Goal: Information Seeking & Learning: Learn about a topic

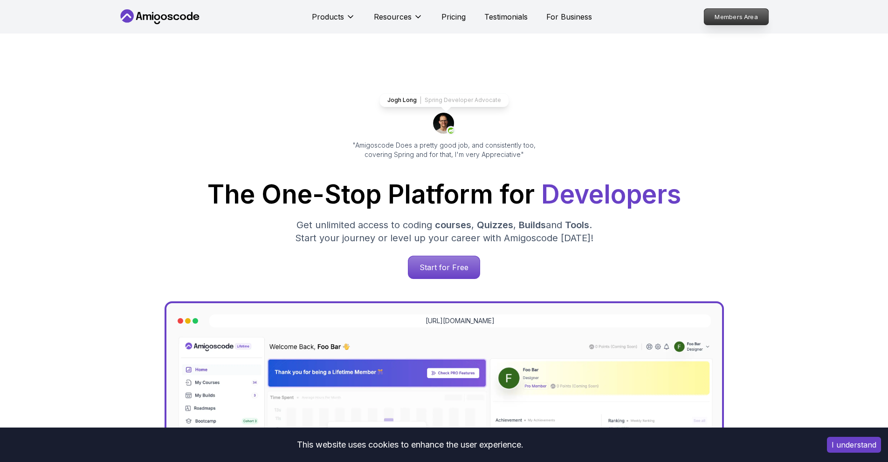
click at [762, 14] on p "Members Area" at bounding box center [736, 17] width 64 height 16
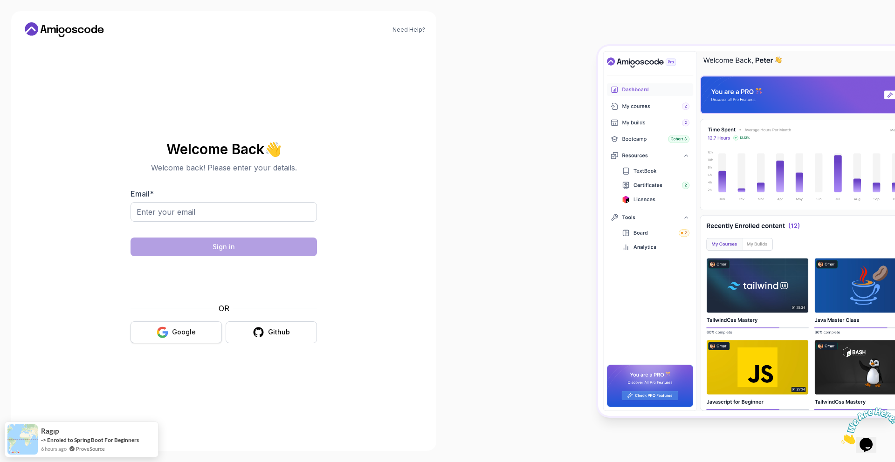
click at [189, 325] on button "Google" at bounding box center [176, 333] width 91 height 22
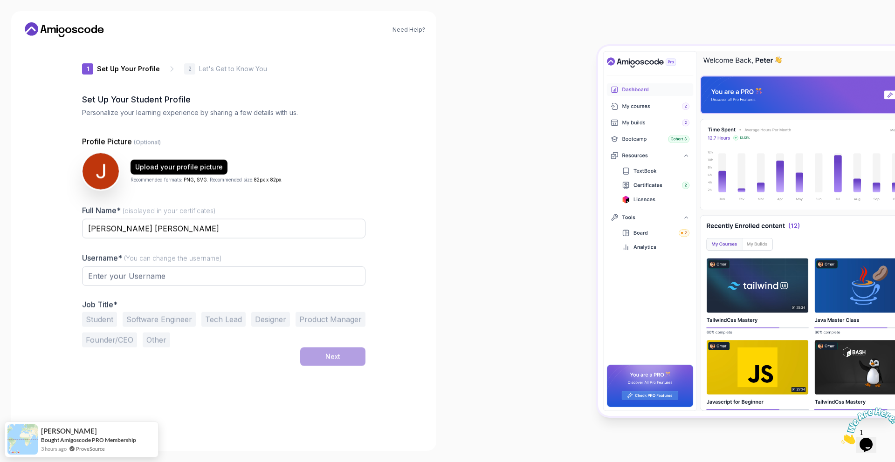
type input "noblepandacdc25"
click at [43, 27] on icon at bounding box center [64, 29] width 84 height 15
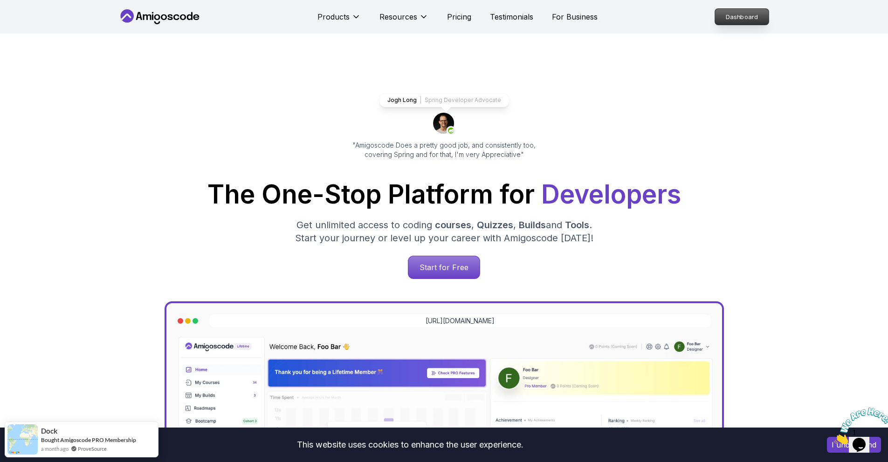
click at [726, 19] on p "Dashboard" at bounding box center [742, 17] width 54 height 16
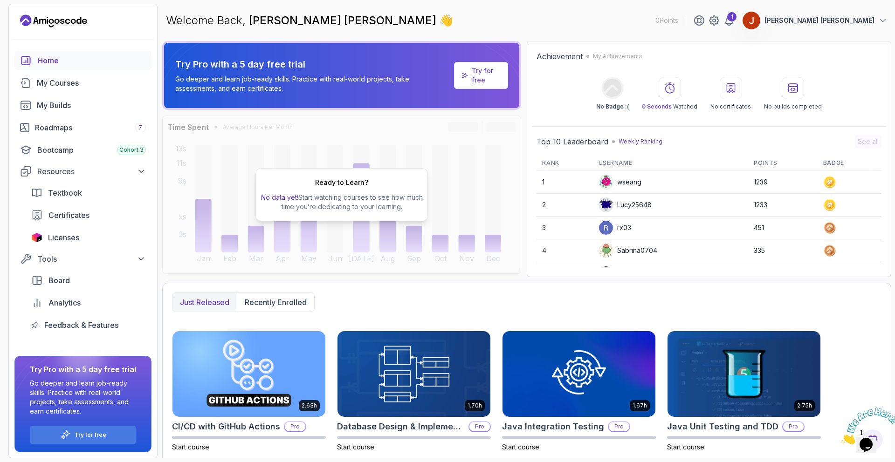
click at [473, 76] on p "Try for free" at bounding box center [486, 75] width 29 height 19
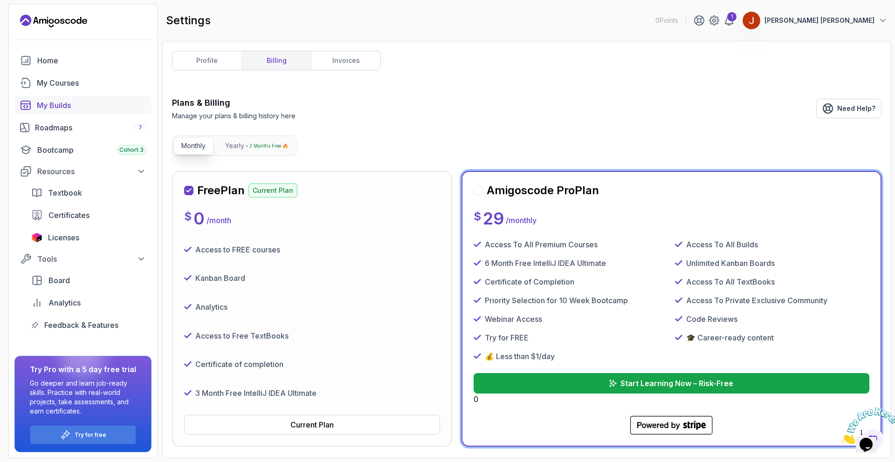
click at [85, 97] on link "My Builds" at bounding box center [82, 105] width 137 height 19
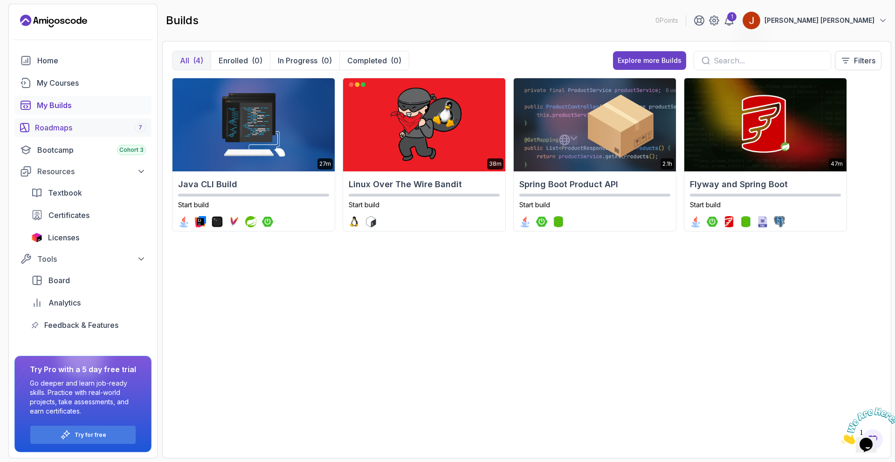
click at [76, 131] on div "Roadmaps 7" at bounding box center [90, 127] width 111 height 11
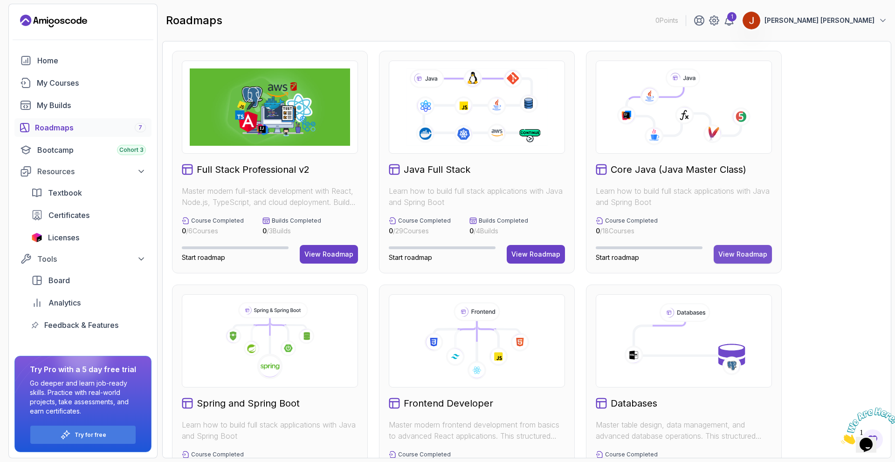
click at [718, 253] on button "View Roadmap" at bounding box center [743, 254] width 58 height 19
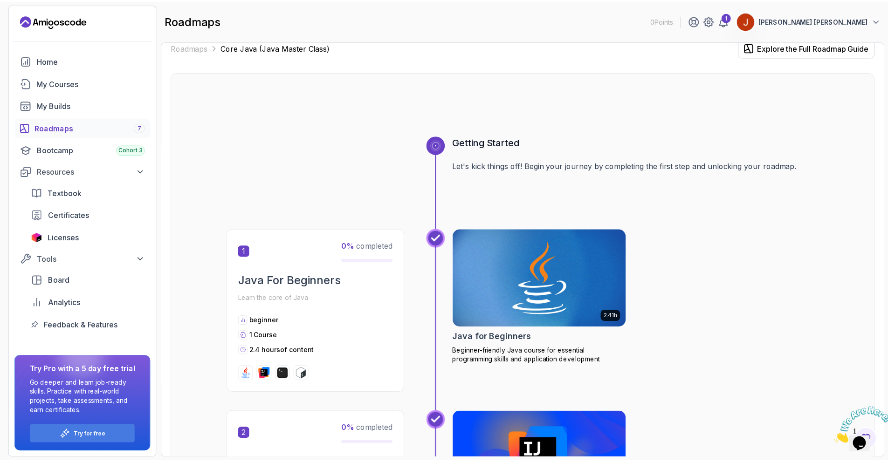
scroll to position [15, 0]
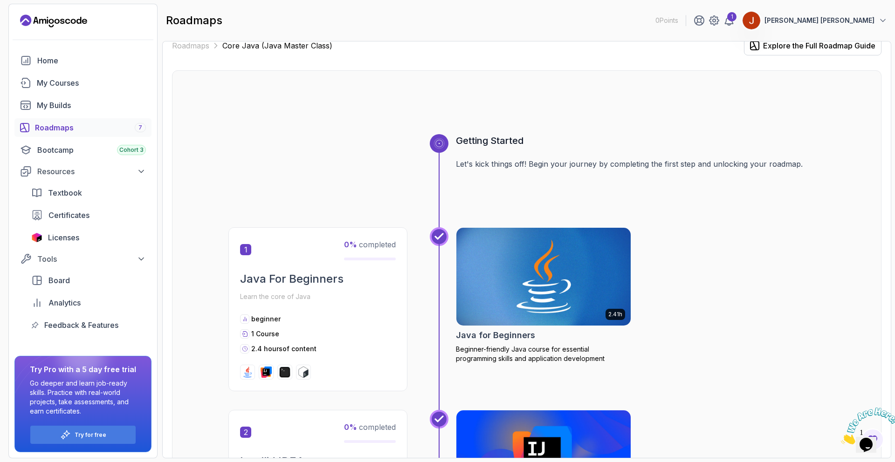
click at [521, 242] on img at bounding box center [543, 277] width 183 height 103
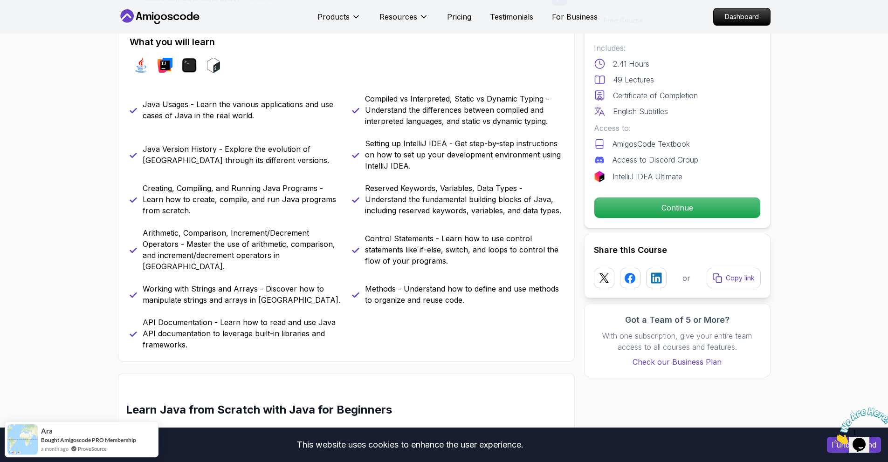
scroll to position [386, 0]
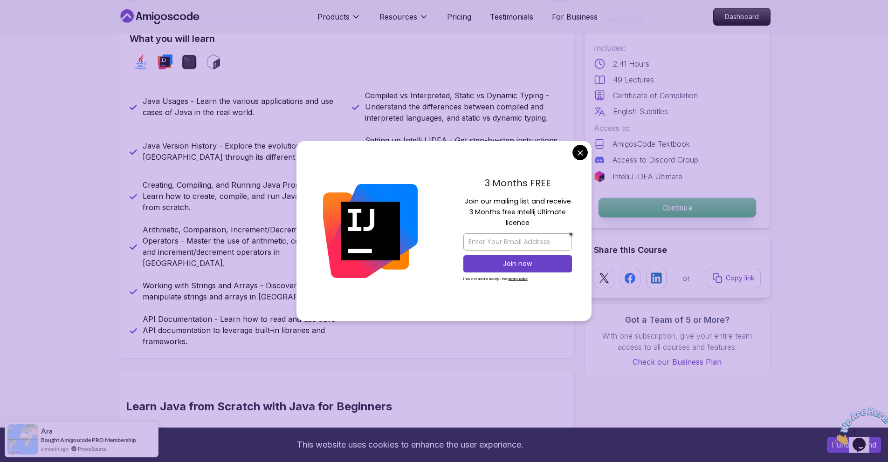
click at [705, 213] on p "Continue" at bounding box center [677, 208] width 158 height 20
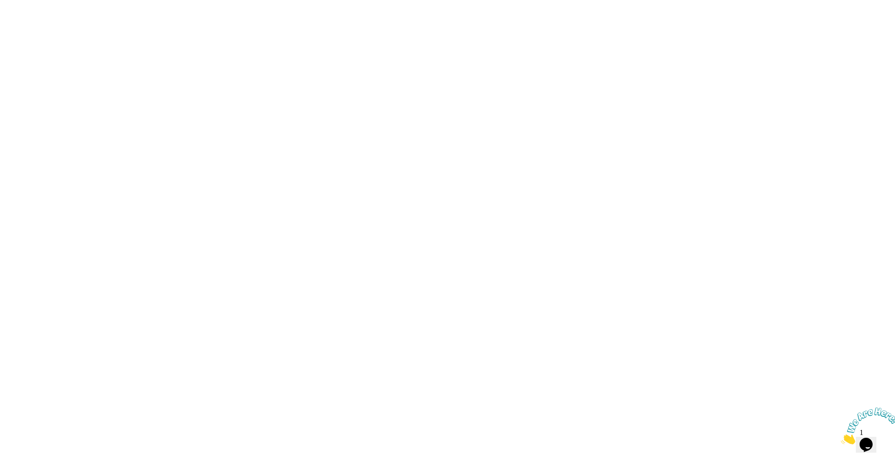
click at [577, 0] on html "3s" at bounding box center [447, 0] width 895 height 0
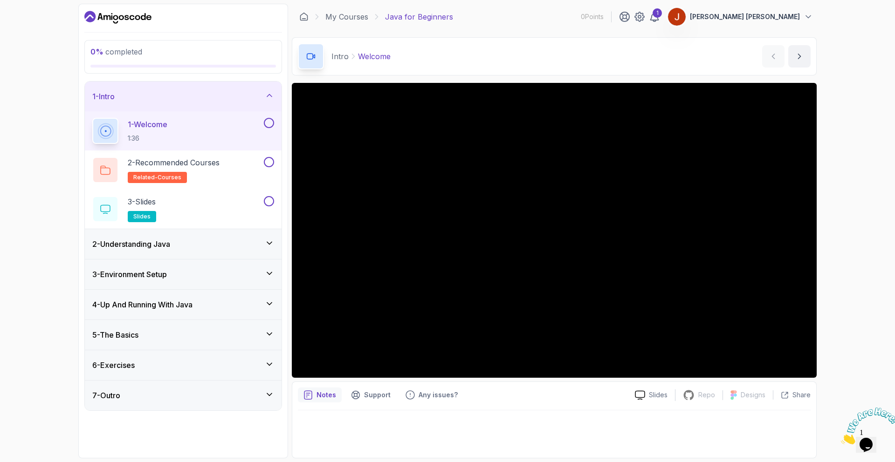
click at [197, 241] on div "2 - Understanding Java" at bounding box center [183, 244] width 182 height 11
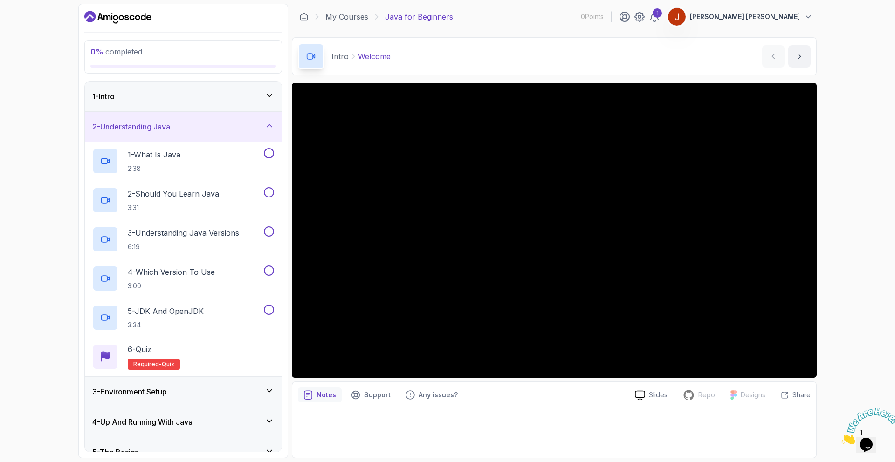
click at [209, 390] on div "3 - Environment Setup" at bounding box center [183, 391] width 182 height 11
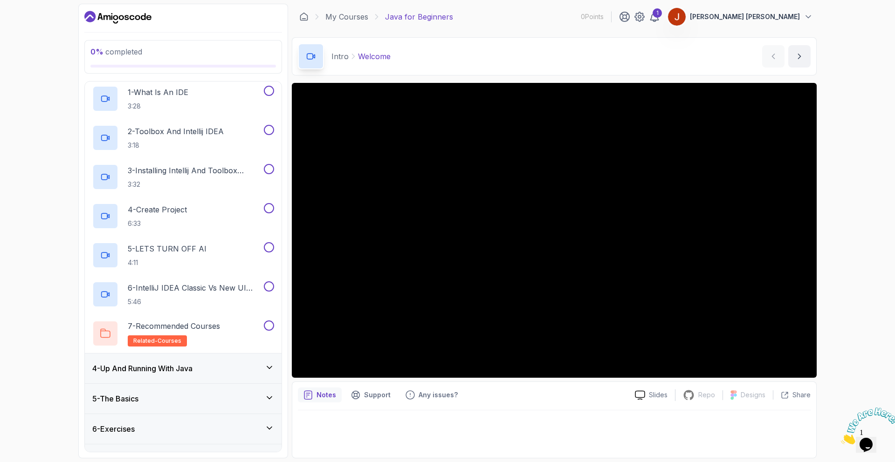
scroll to position [94, 0]
click at [201, 366] on div "4 - Up And Running With Java" at bounding box center [183, 367] width 182 height 11
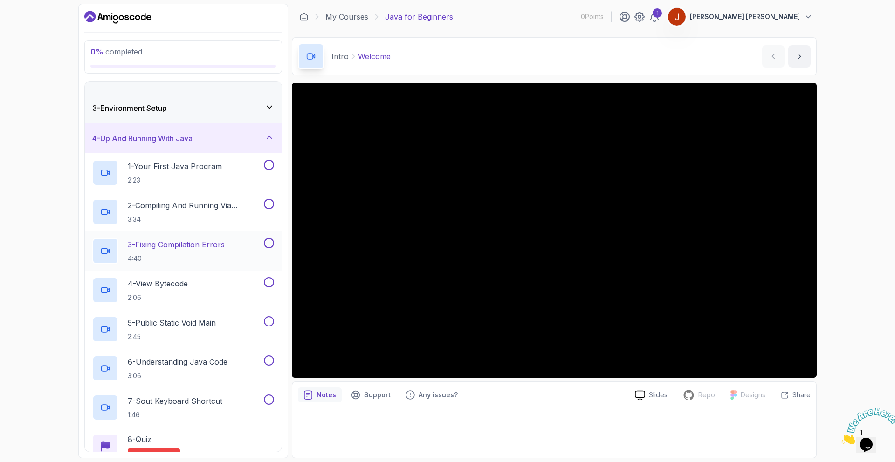
scroll to position [52, 0]
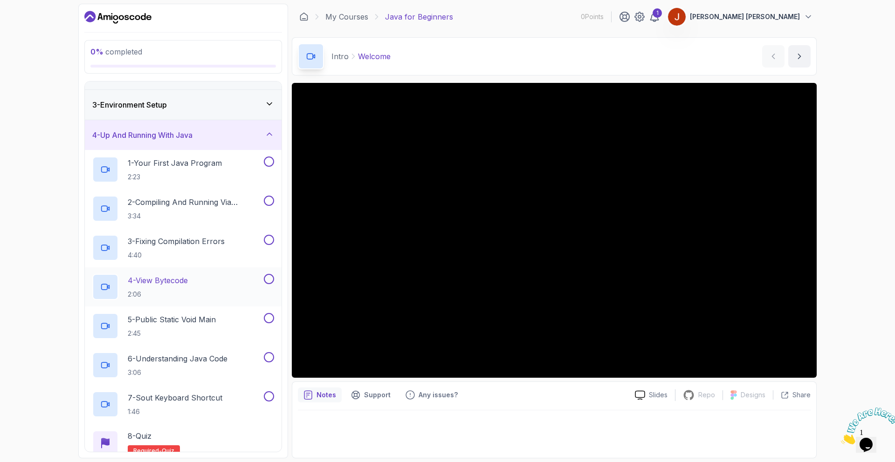
click at [188, 276] on p "4 - View Bytecode" at bounding box center [158, 280] width 60 height 11
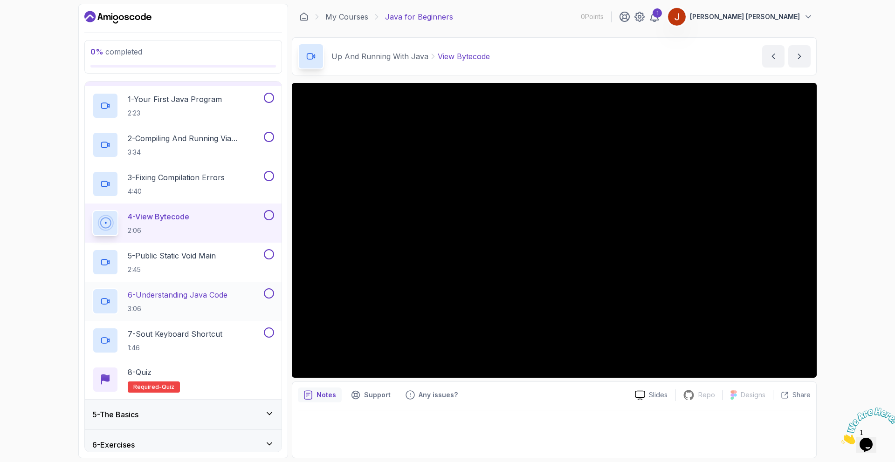
scroll to position [128, 0]
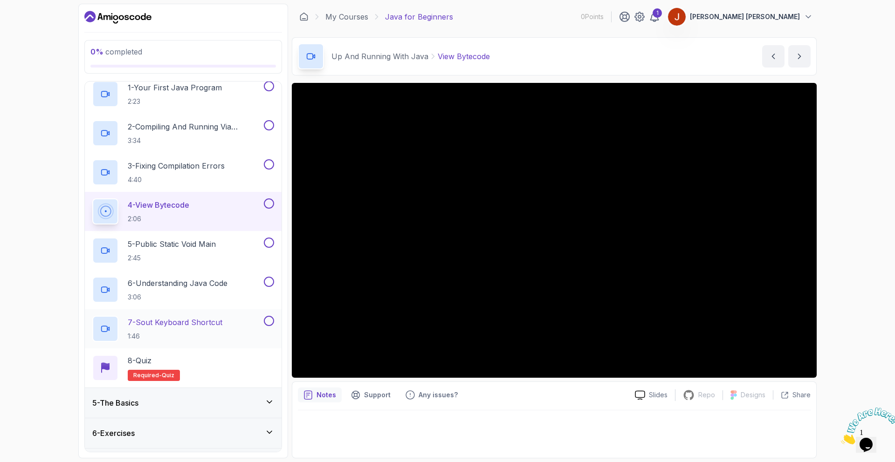
click at [245, 322] on div "7 - Sout Keyboard Shortcut 1:46" at bounding box center [177, 329] width 170 height 26
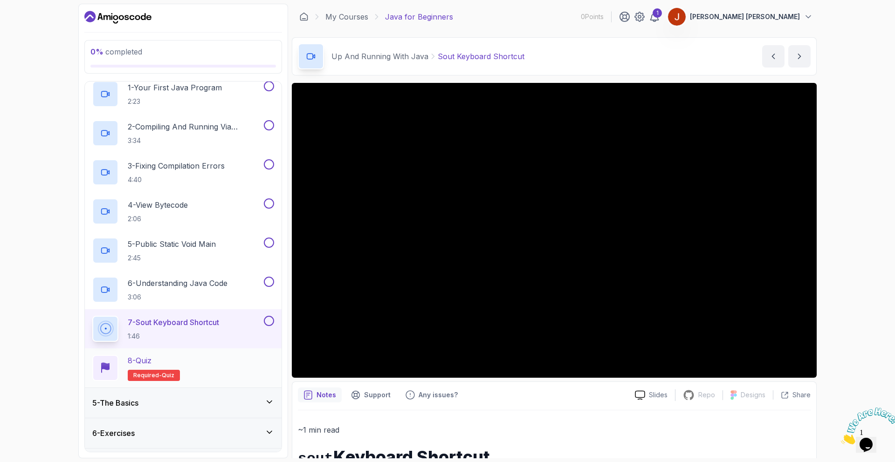
click at [236, 357] on div "8 - Quiz Required- quiz" at bounding box center [183, 368] width 182 height 26
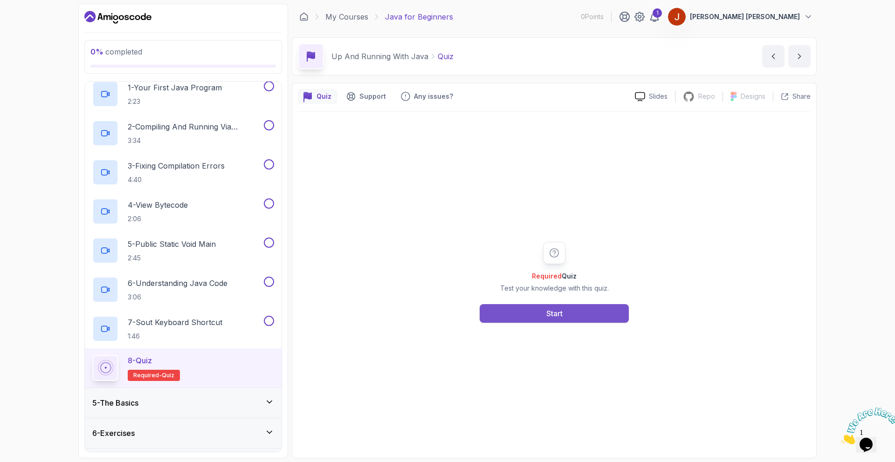
click at [576, 315] on button "Start" at bounding box center [554, 313] width 149 height 19
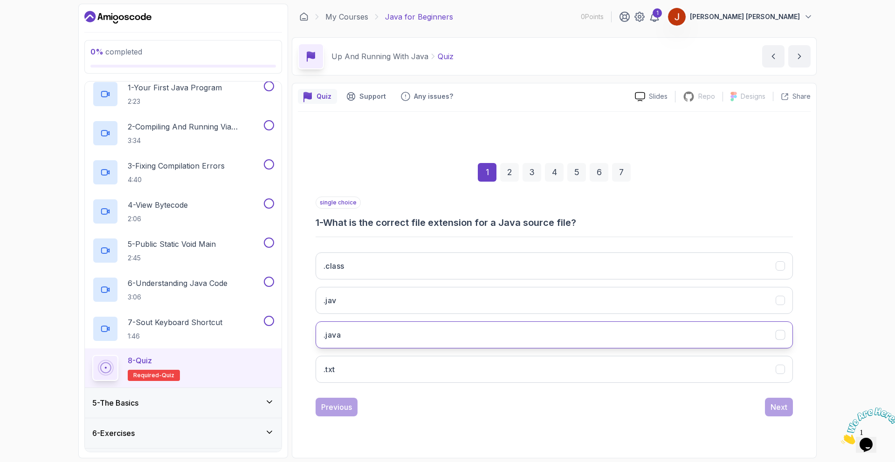
click at [354, 336] on button ".java" at bounding box center [554, 335] width 477 height 27
click at [784, 413] on button "Next" at bounding box center [779, 407] width 28 height 19
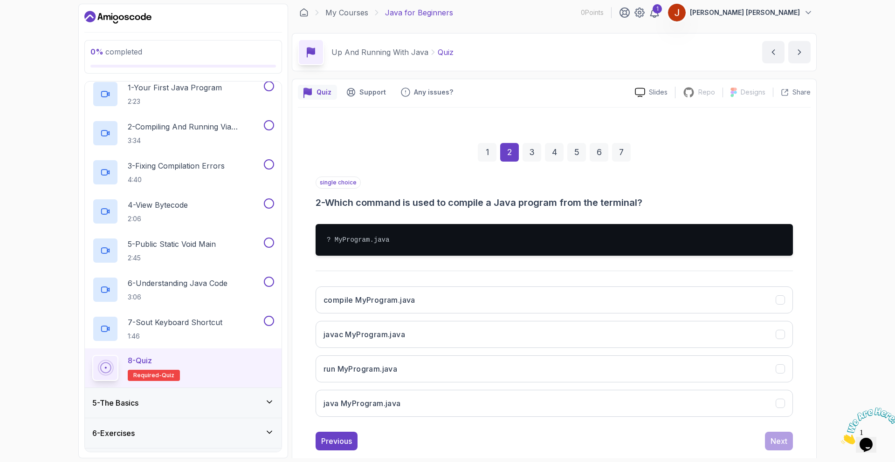
scroll to position [14, 0]
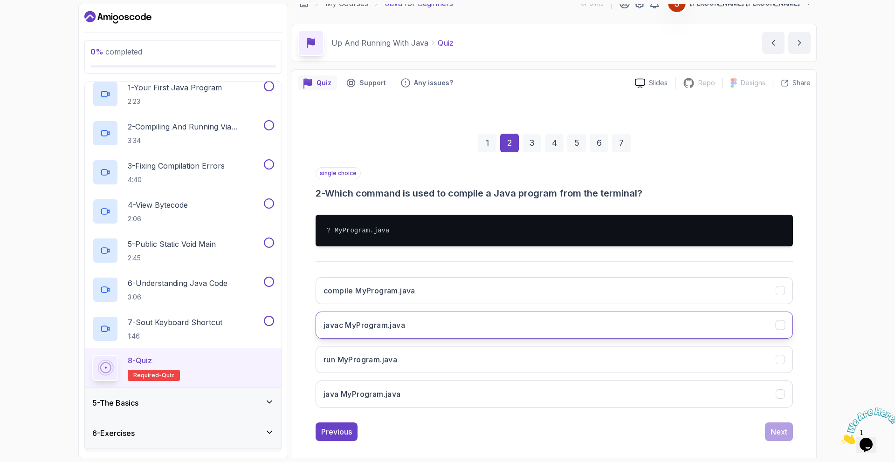
click at [388, 325] on h3 "javac MyProgram.java" at bounding box center [365, 325] width 82 height 11
click at [781, 434] on div "Next" at bounding box center [779, 432] width 17 height 11
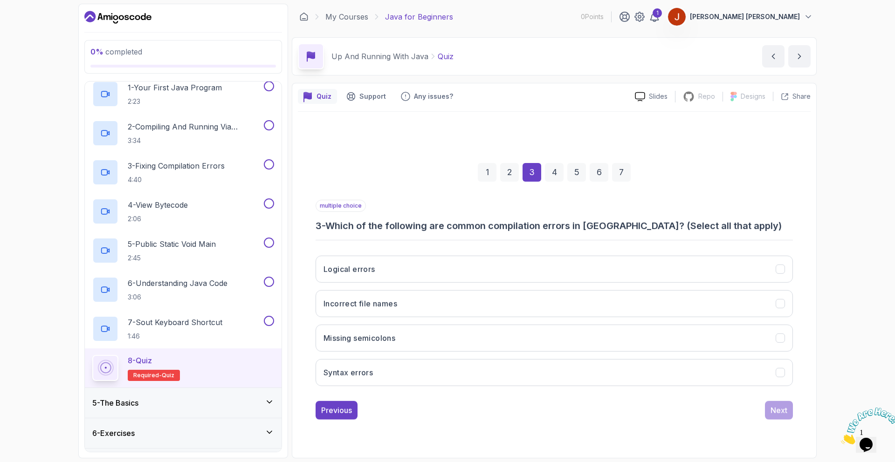
scroll to position [0, 0]
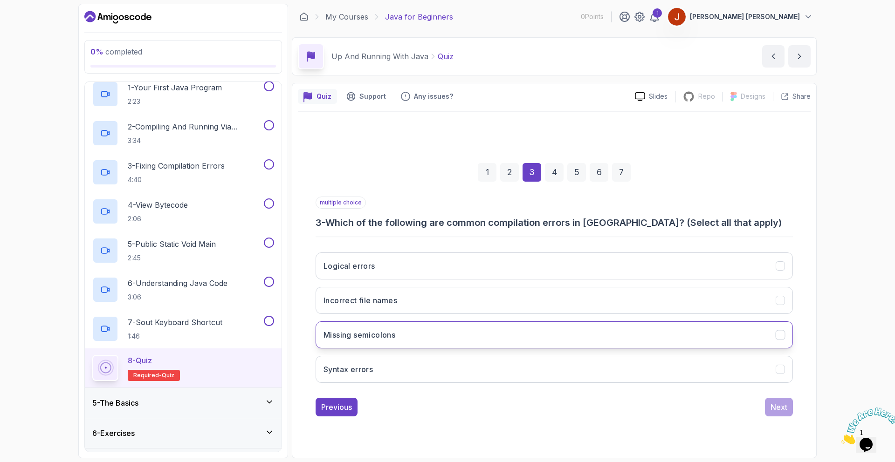
click at [402, 334] on button "Missing semicolons" at bounding box center [554, 335] width 477 height 27
click at [387, 363] on button "Syntax errors" at bounding box center [554, 369] width 477 height 27
click at [392, 336] on h3 "Missing semicolons" at bounding box center [360, 335] width 72 height 11
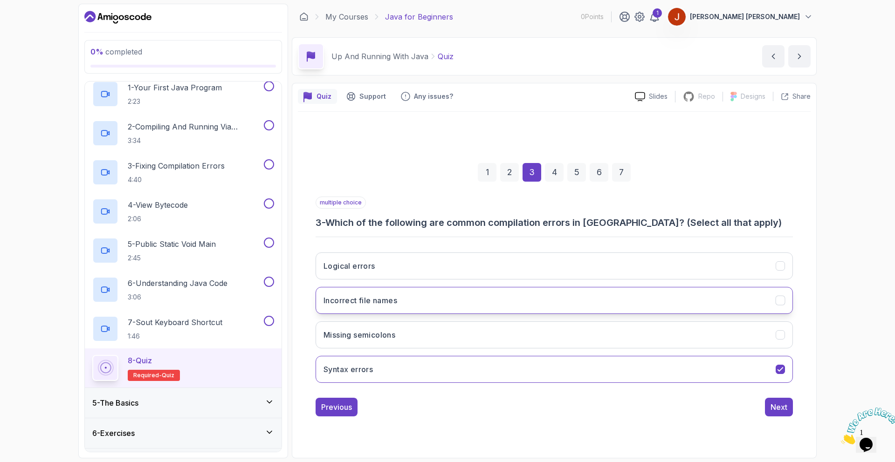
click at [398, 302] on button "Incorrect file names" at bounding box center [554, 300] width 477 height 27
click at [771, 411] on div "Next" at bounding box center [779, 407] width 17 height 11
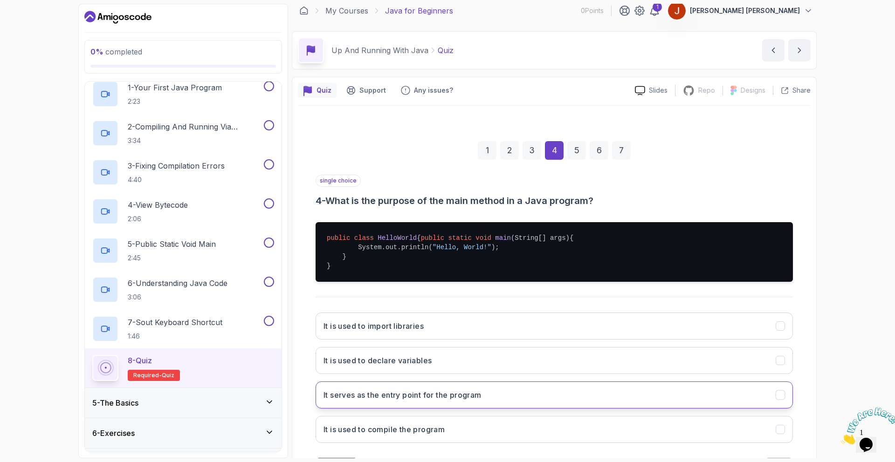
scroll to position [54, 0]
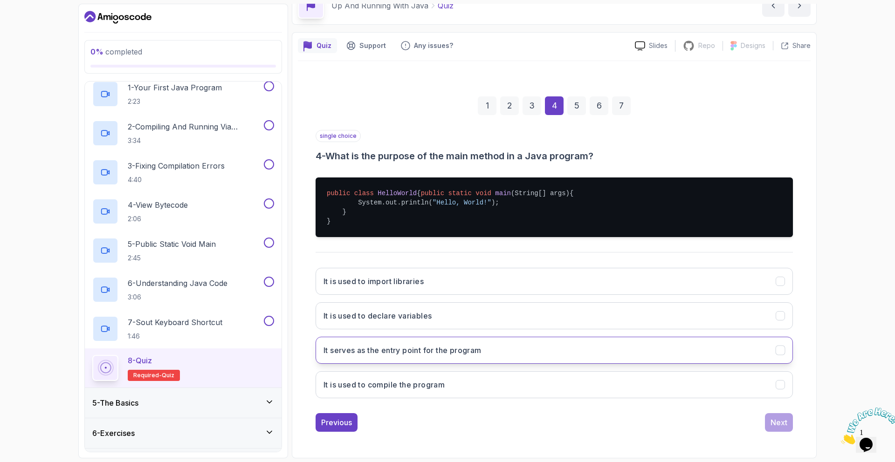
click at [445, 356] on h3 "It serves as the entry point for the program" at bounding box center [403, 350] width 158 height 11
click at [771, 427] on div "Next" at bounding box center [779, 422] width 17 height 11
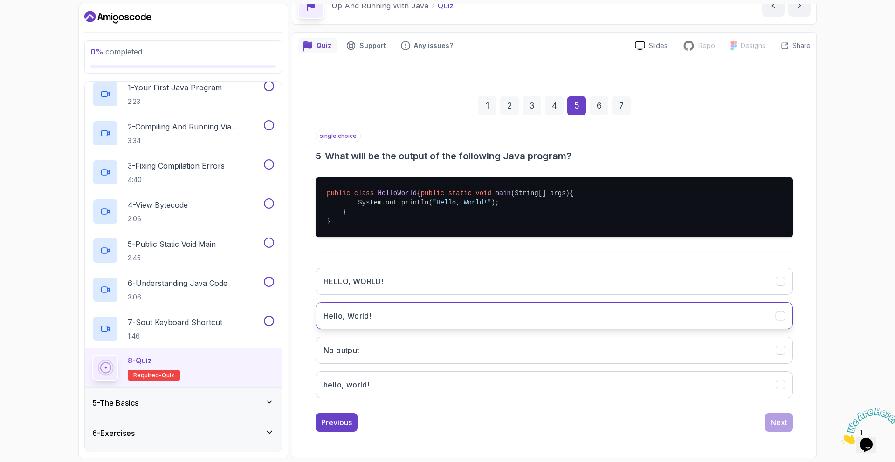
click at [395, 319] on button "Hello, World!" at bounding box center [554, 316] width 477 height 27
click at [772, 428] on div "Next" at bounding box center [779, 422] width 17 height 11
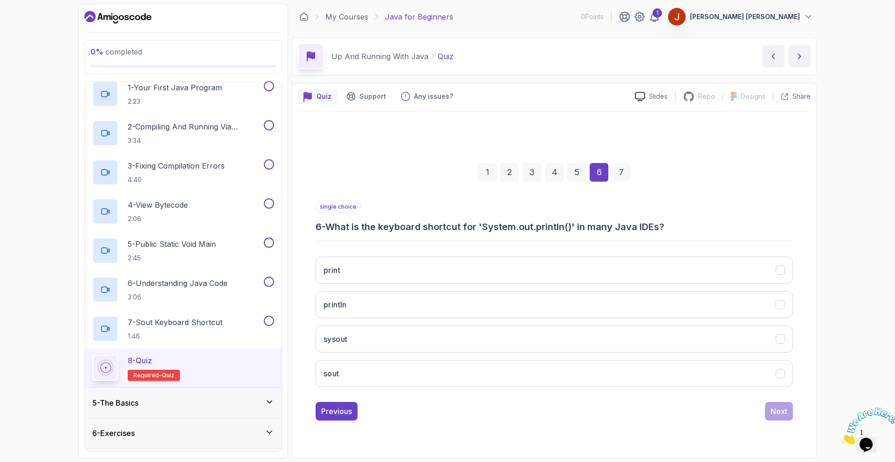
scroll to position [0, 0]
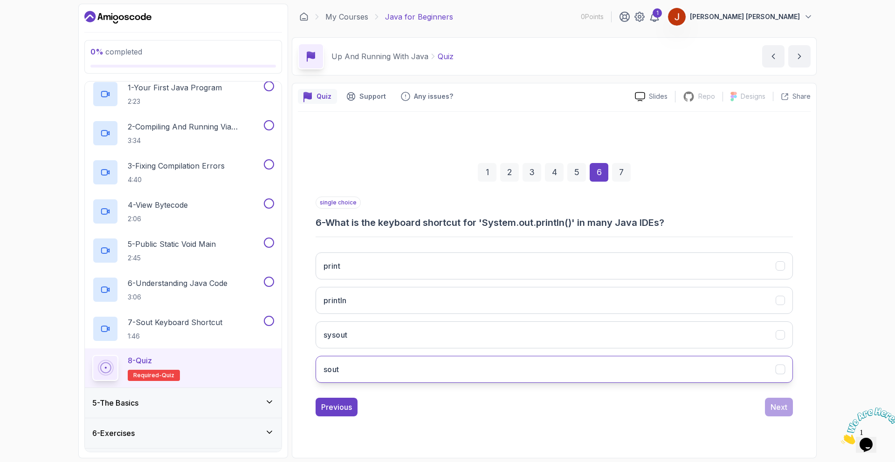
click at [363, 359] on button "sout" at bounding box center [554, 369] width 477 height 27
click at [785, 405] on div "Next" at bounding box center [779, 407] width 17 height 11
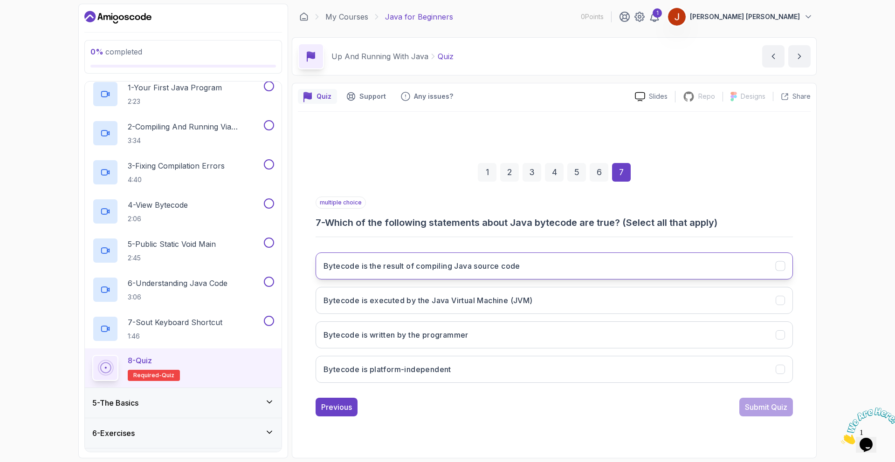
click at [409, 268] on h3 "Bytecode is the result of compiling Java source code" at bounding box center [422, 266] width 197 height 11
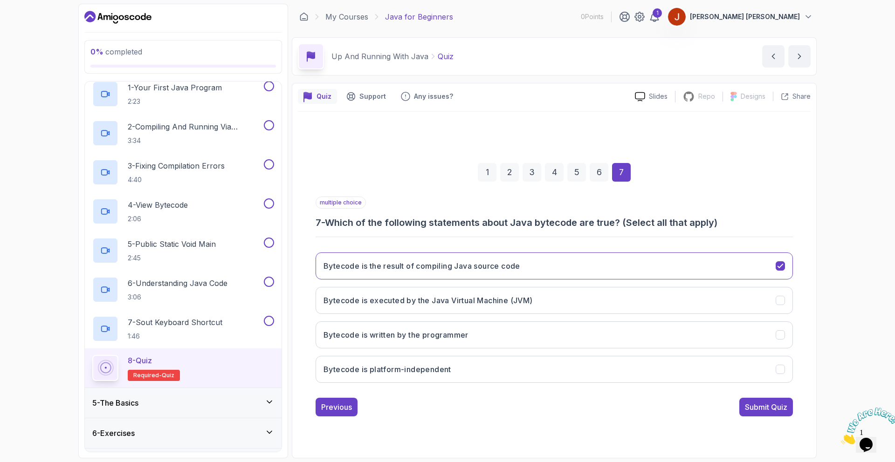
drag, startPoint x: 769, startPoint y: 406, endPoint x: 774, endPoint y: 410, distance: 6.6
click at [769, 406] on div "Submit Quiz" at bounding box center [766, 407] width 42 height 11
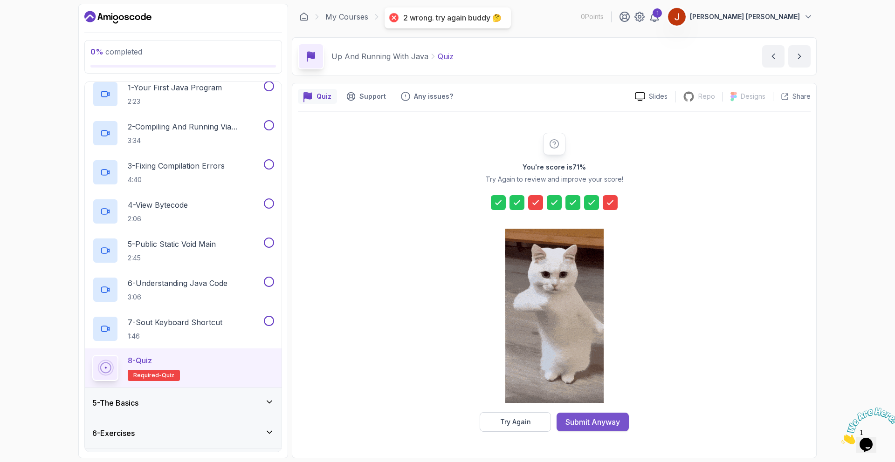
click at [610, 427] on button "Submit Anyway" at bounding box center [593, 422] width 72 height 19
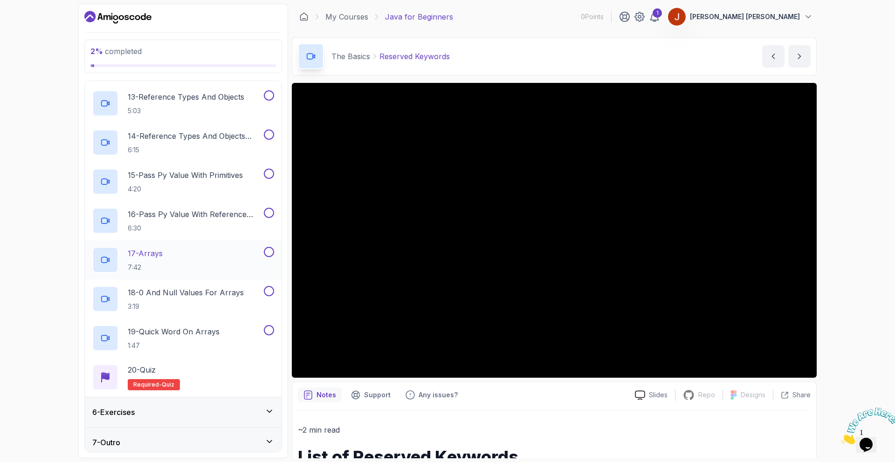
scroll to position [624, 0]
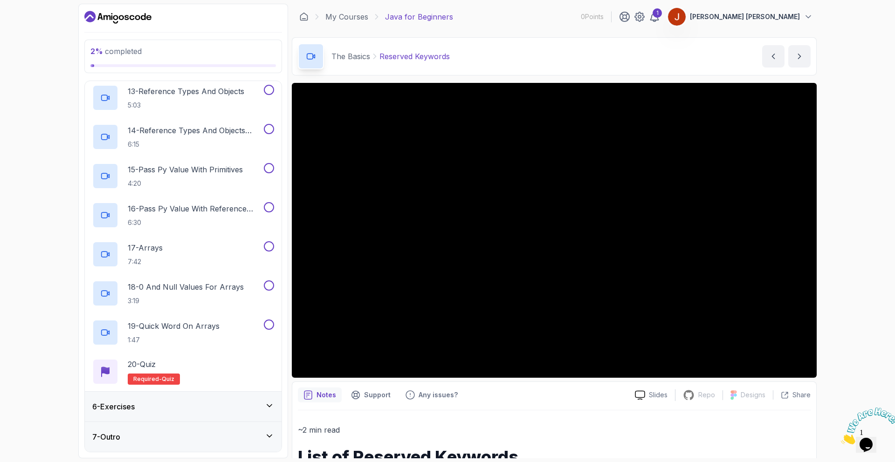
click at [256, 444] on div "7 - Outro" at bounding box center [183, 437] width 197 height 30
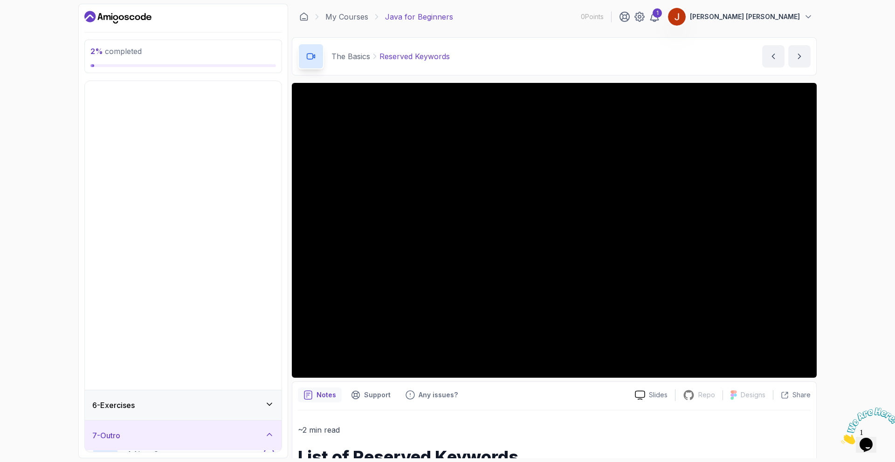
scroll to position [0, 0]
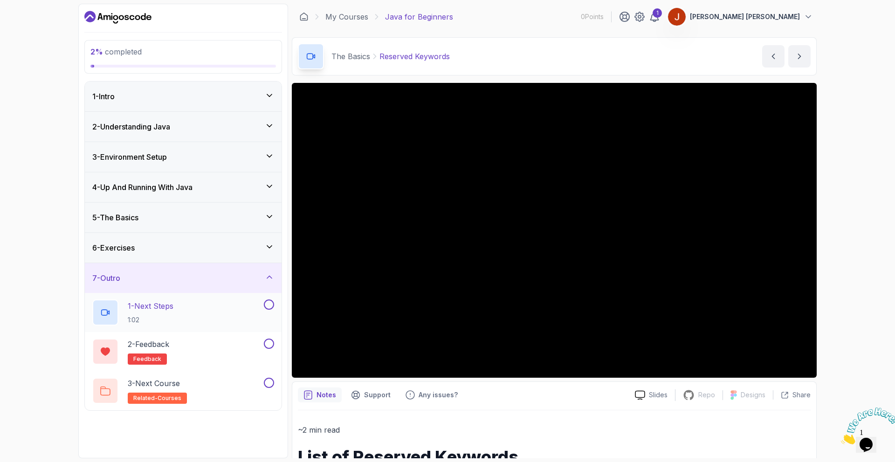
click at [214, 326] on div "1 - Next Steps 1:02" at bounding box center [183, 312] width 197 height 39
click at [209, 310] on div "1 - Next Steps 1:02" at bounding box center [177, 313] width 170 height 26
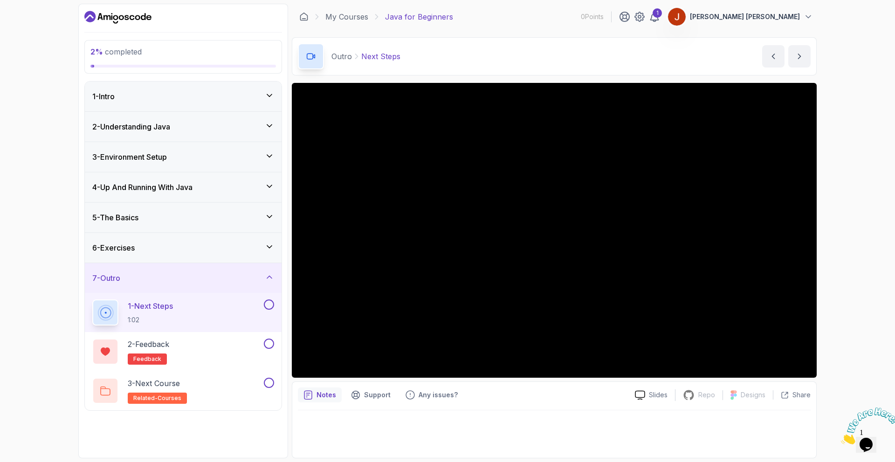
click at [834, 329] on div "2 % completed 1 - Intro 2 - Understanding Java 3 - Environment Setup 4 - Up And…" at bounding box center [447, 231] width 895 height 462
click at [249, 383] on div "3 - Next Course related-courses" at bounding box center [177, 391] width 170 height 26
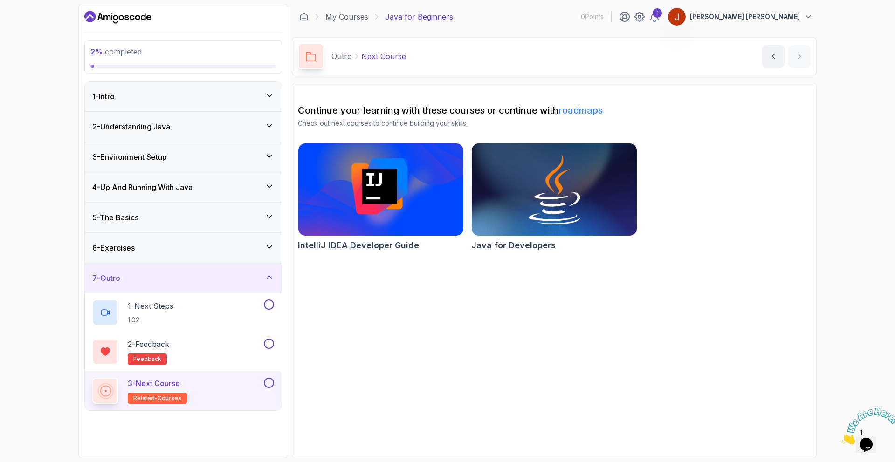
click at [585, 218] on img at bounding box center [554, 189] width 173 height 97
click at [516, 216] on img at bounding box center [554, 189] width 173 height 97
click at [499, 167] on img at bounding box center [554, 189] width 173 height 97
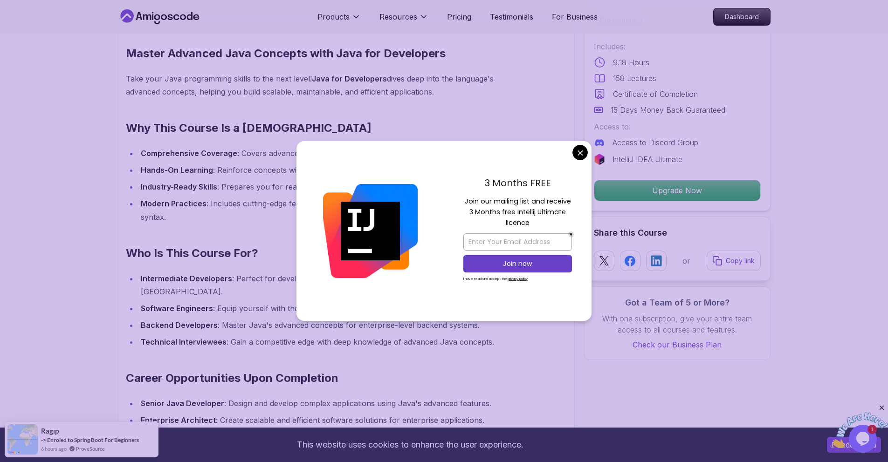
scroll to position [711, 0]
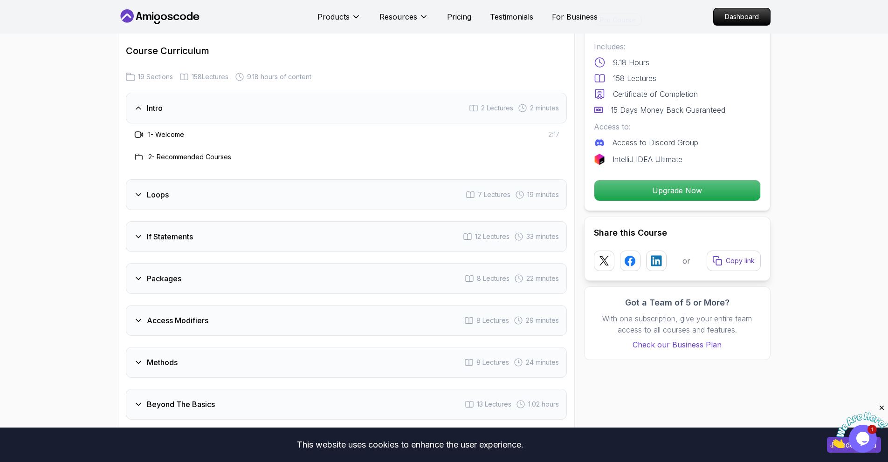
scroll to position [1217, 0]
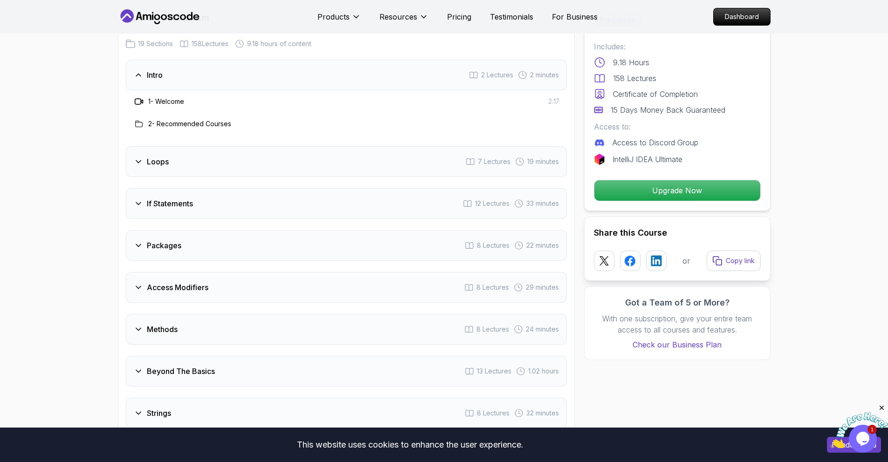
click at [219, 161] on div "Loops 7 Lectures 19 minutes" at bounding box center [346, 161] width 441 height 31
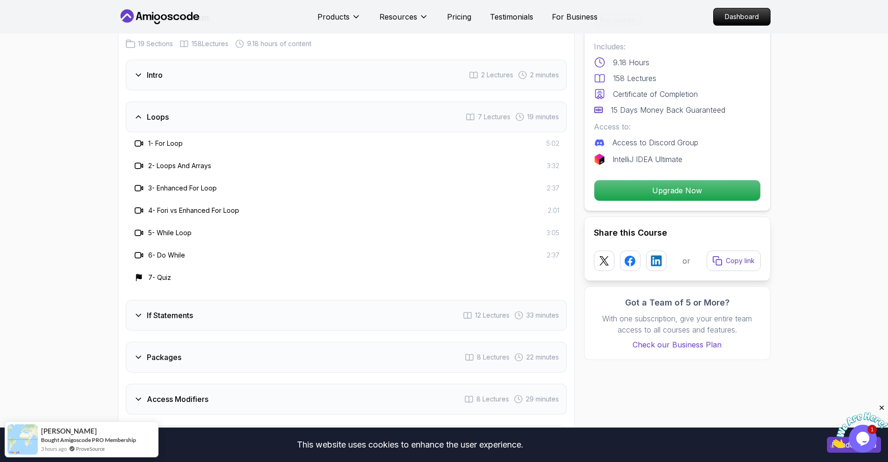
click at [294, 300] on div "If Statements 12 Lectures 33 minutes" at bounding box center [346, 315] width 441 height 31
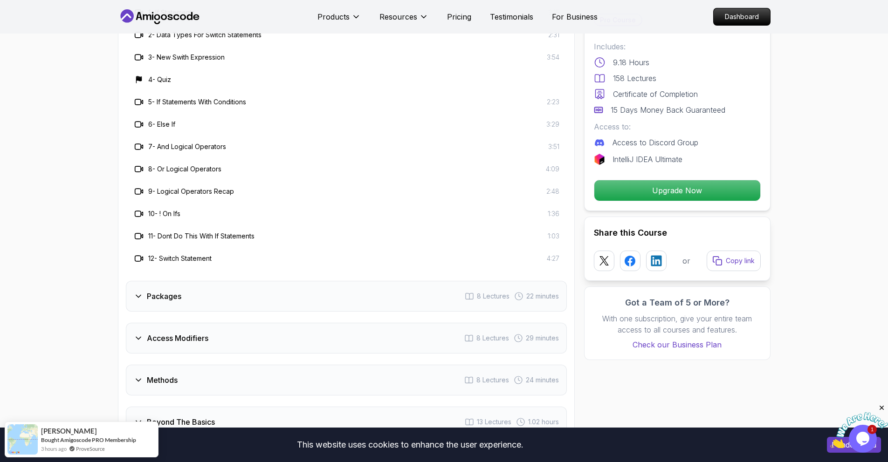
scroll to position [1435, 0]
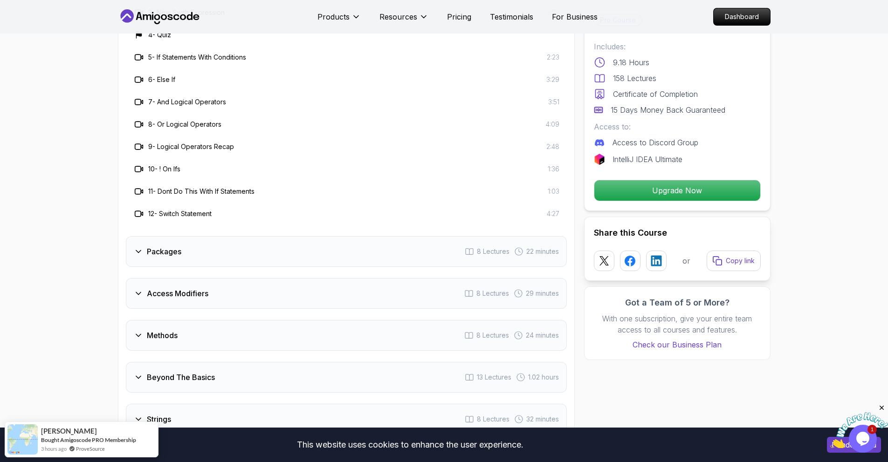
click at [186, 236] on div "Packages 8 Lectures 22 minutes" at bounding box center [346, 251] width 441 height 31
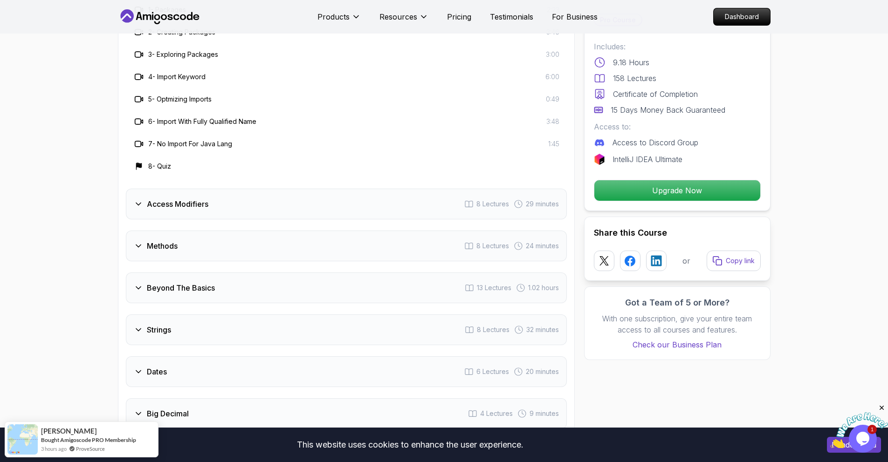
scroll to position [1418, 0]
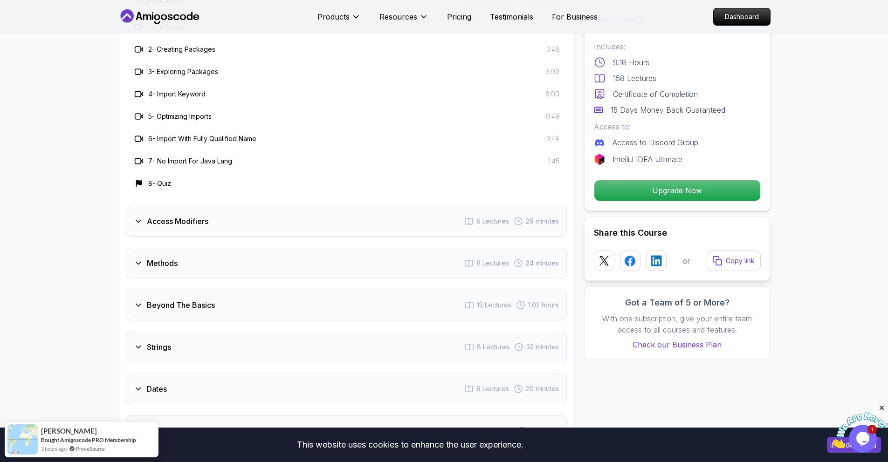
click at [199, 217] on div "Access Modifiers 8 Lectures 29 minutes" at bounding box center [346, 221] width 441 height 31
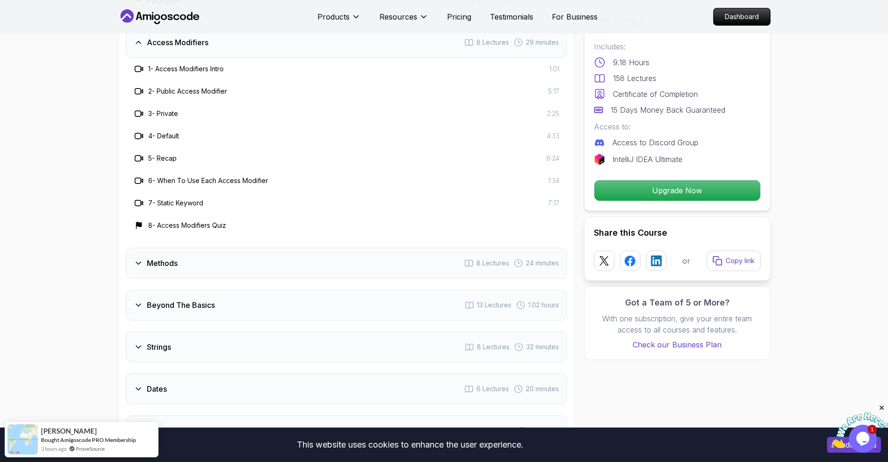
click at [187, 248] on div "Methods 8 Lectures 24 minutes" at bounding box center [346, 263] width 441 height 31
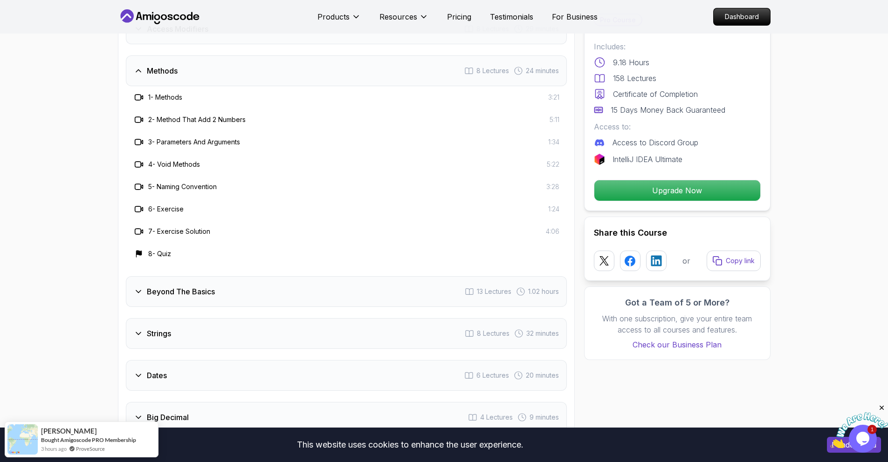
click at [192, 286] on h3 "Beyond The Basics" at bounding box center [181, 291] width 68 height 11
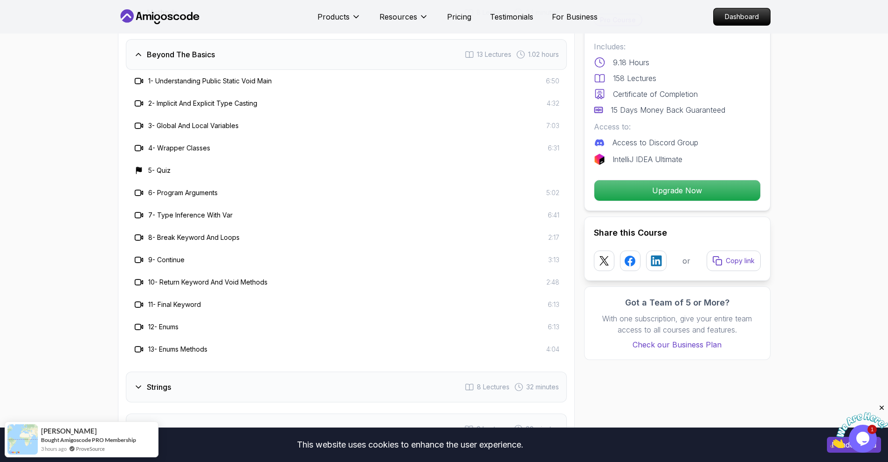
scroll to position [1612, 0]
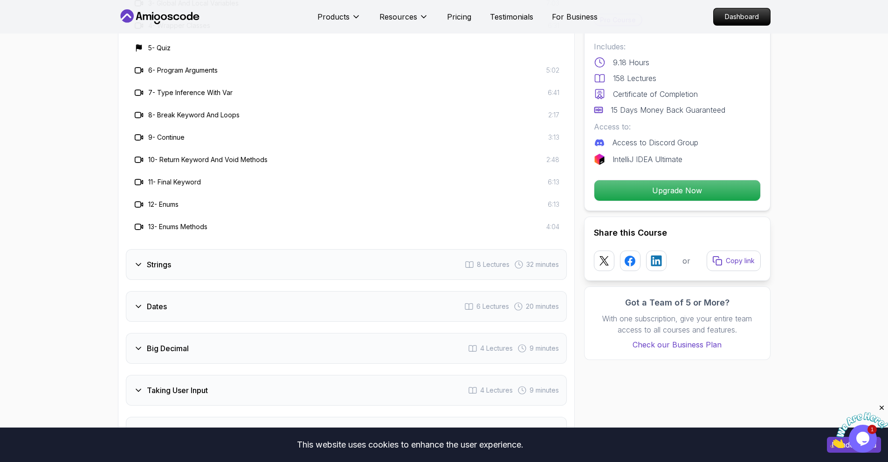
click at [186, 249] on div "Strings 8 Lectures 32 minutes" at bounding box center [346, 264] width 441 height 31
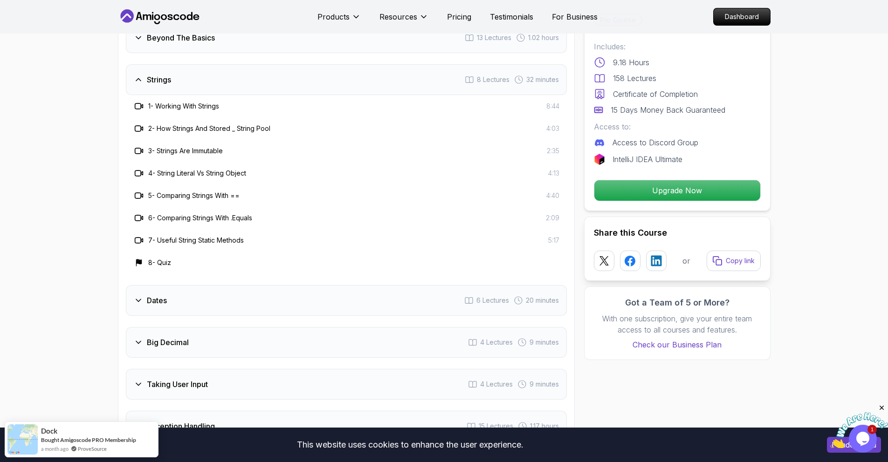
scroll to position [1529, 0]
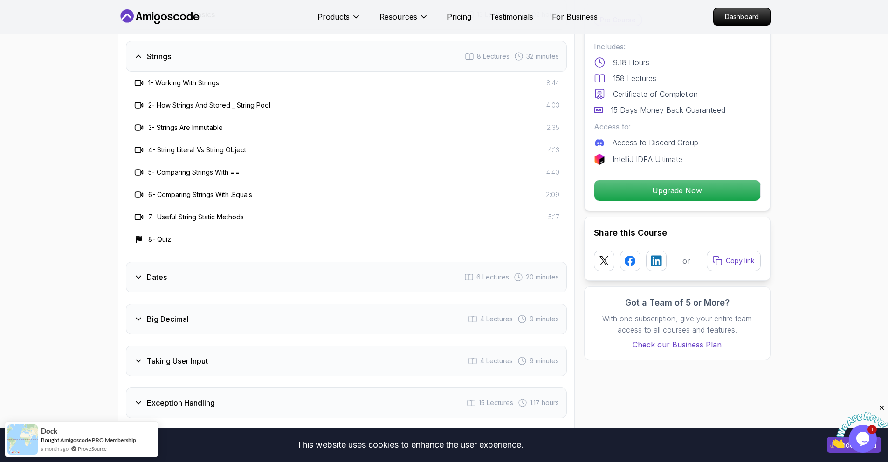
click at [193, 262] on div "Dates 6 Lectures 20 minutes" at bounding box center [346, 277] width 441 height 31
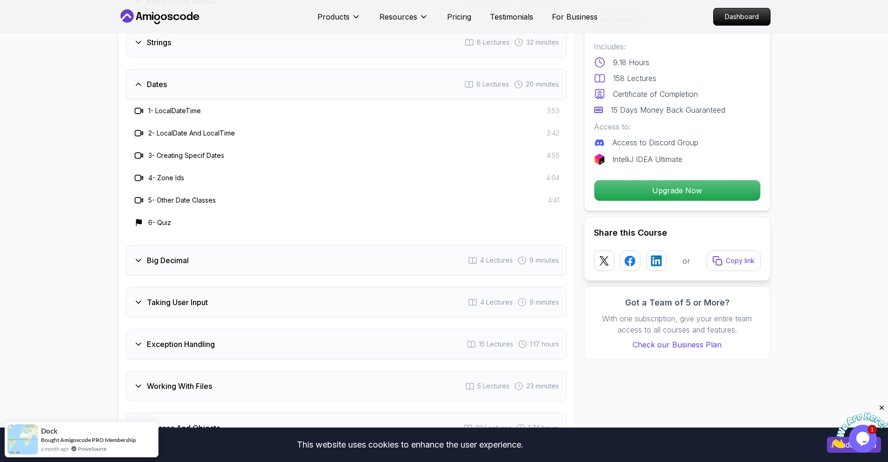
click at [185, 255] on h3 "Big Decimal" at bounding box center [168, 260] width 42 height 11
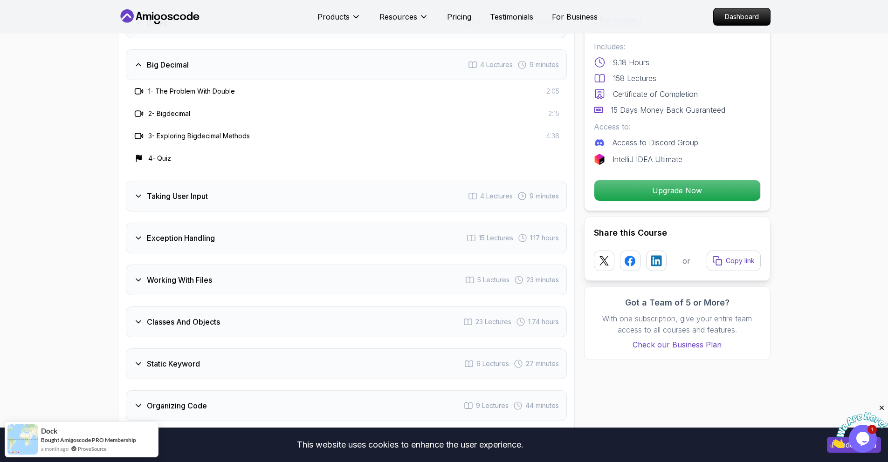
click at [189, 191] on h3 "Taking User Input" at bounding box center [177, 196] width 61 height 11
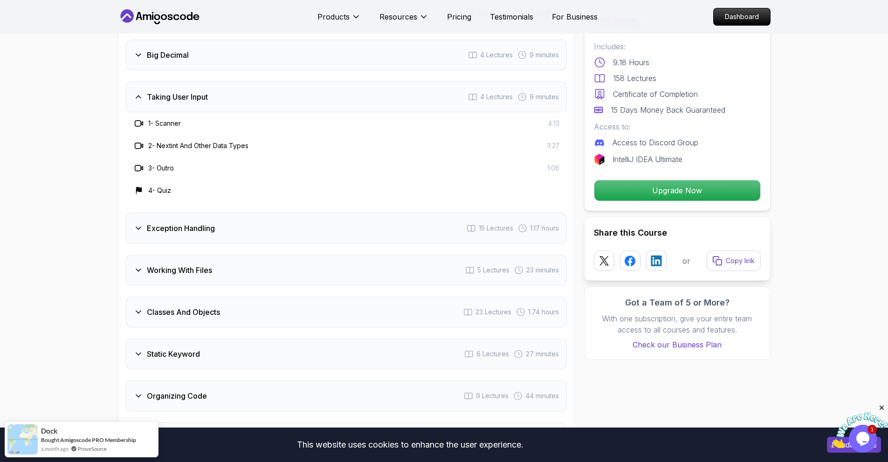
scroll to position [1617, 0]
click at [185, 221] on h3 "Exception Handling" at bounding box center [181, 226] width 68 height 11
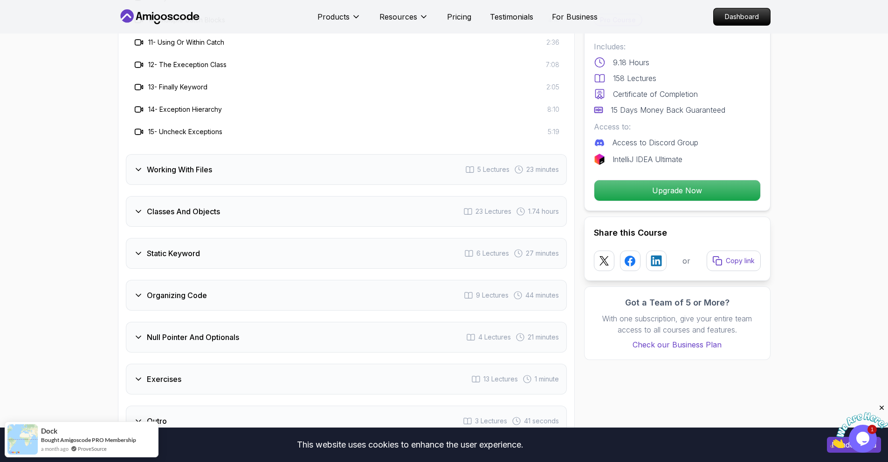
click at [187, 164] on h3 "Working With Files" at bounding box center [179, 169] width 65 height 11
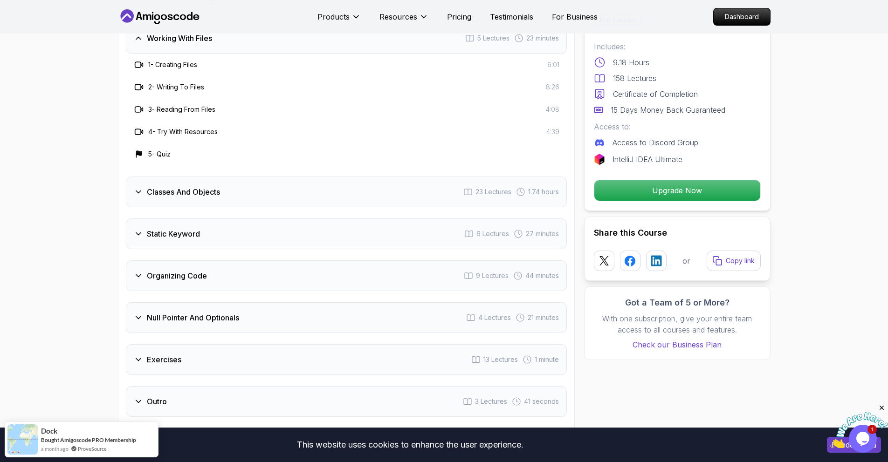
scroll to position [1744, 0]
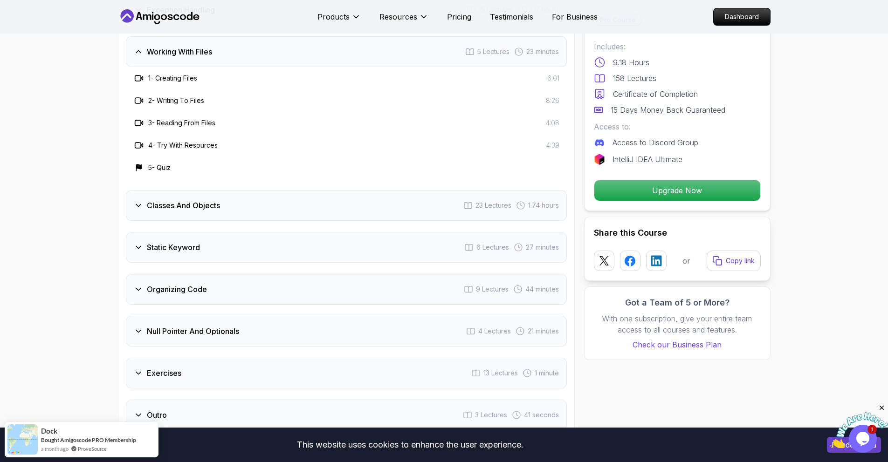
click at [182, 200] on h3 "Classes And Objects" at bounding box center [183, 205] width 73 height 11
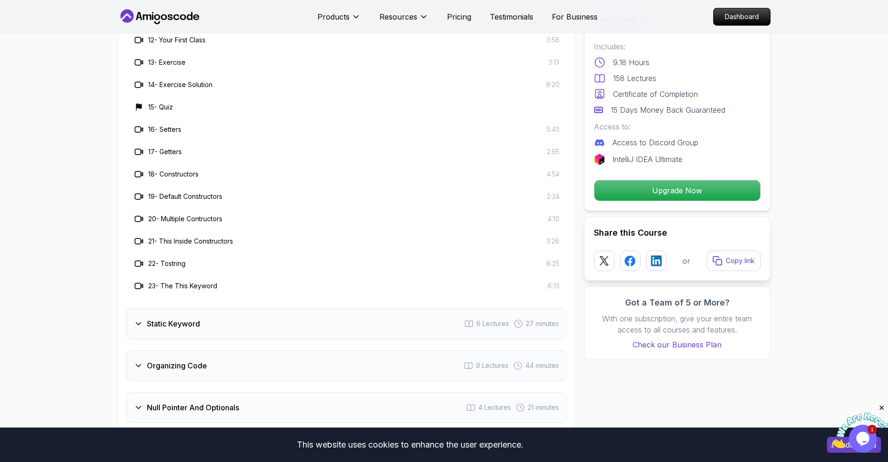
scroll to position [2074, 0]
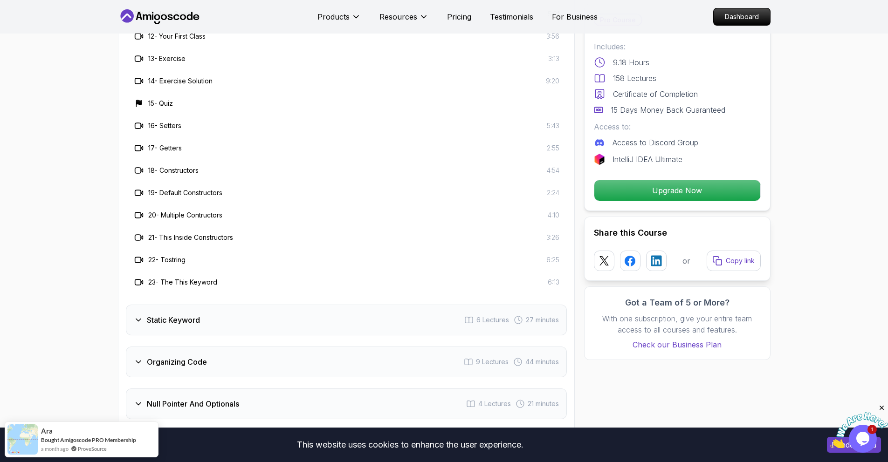
click at [173, 315] on h3 "Static Keyword" at bounding box center [173, 320] width 53 height 11
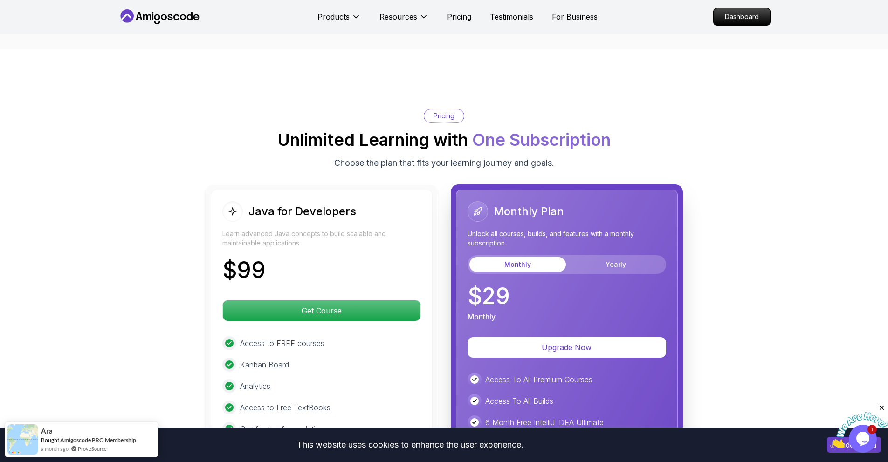
scroll to position [1770, 0]
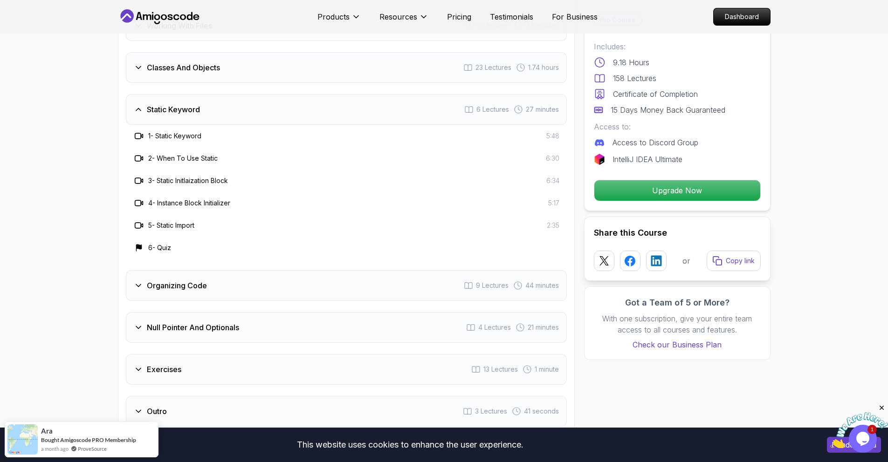
click at [202, 280] on h3 "Organizing Code" at bounding box center [177, 285] width 60 height 11
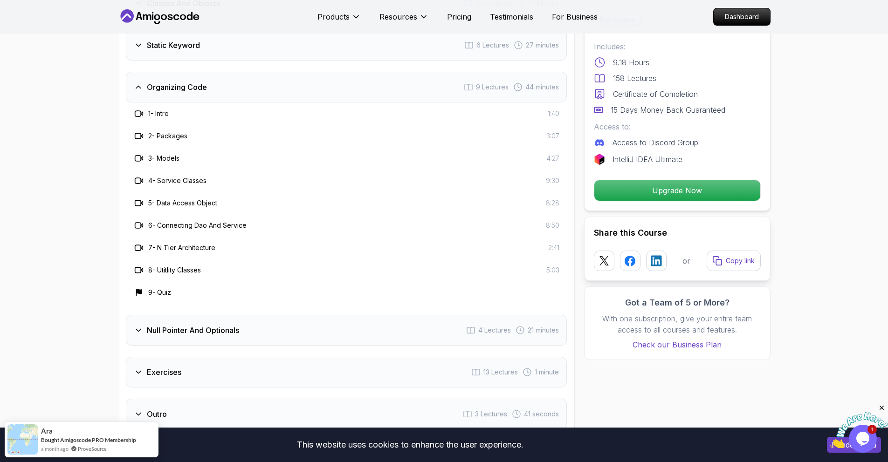
click at [193, 325] on h3 "Null Pointer And Optionals" at bounding box center [193, 330] width 92 height 11
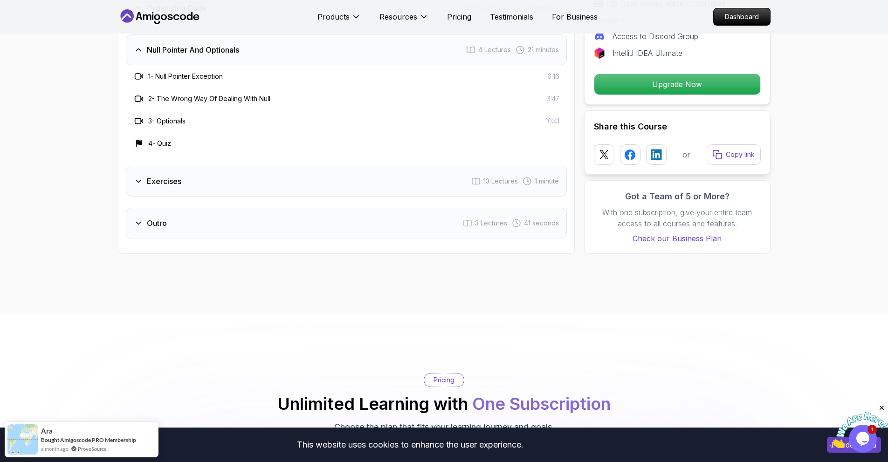
scroll to position [1914, 0]
click at [167, 175] on h3 "Exercises" at bounding box center [164, 180] width 34 height 11
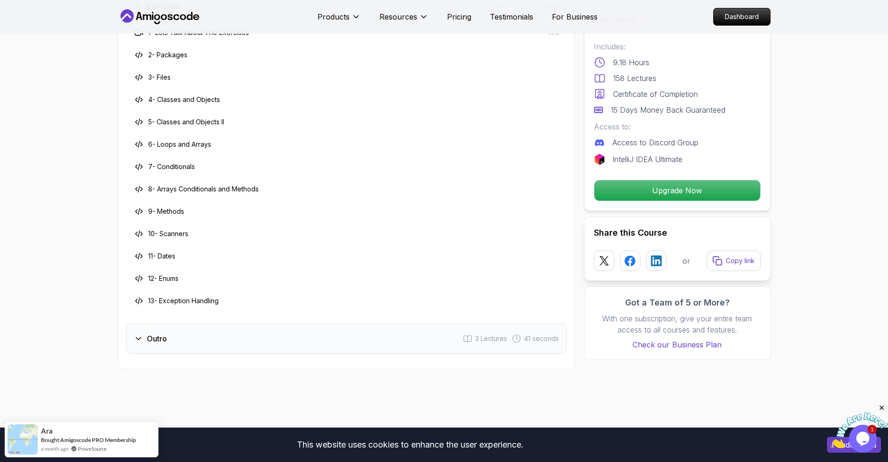
scroll to position [2221, 0]
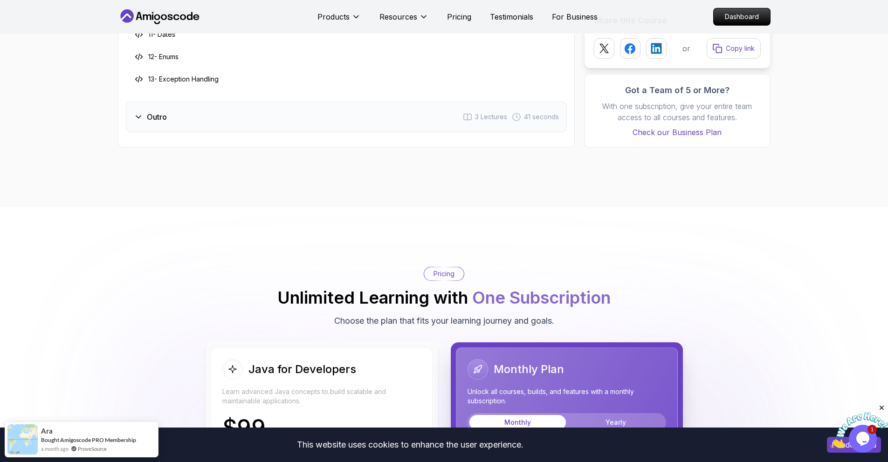
click at [166, 112] on div "Outro 3 Lectures 41 seconds" at bounding box center [346, 117] width 441 height 31
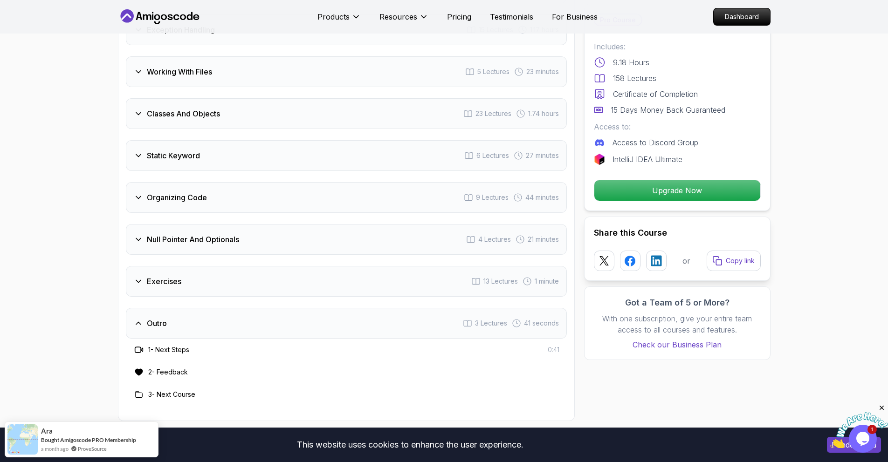
scroll to position [1968, 0]
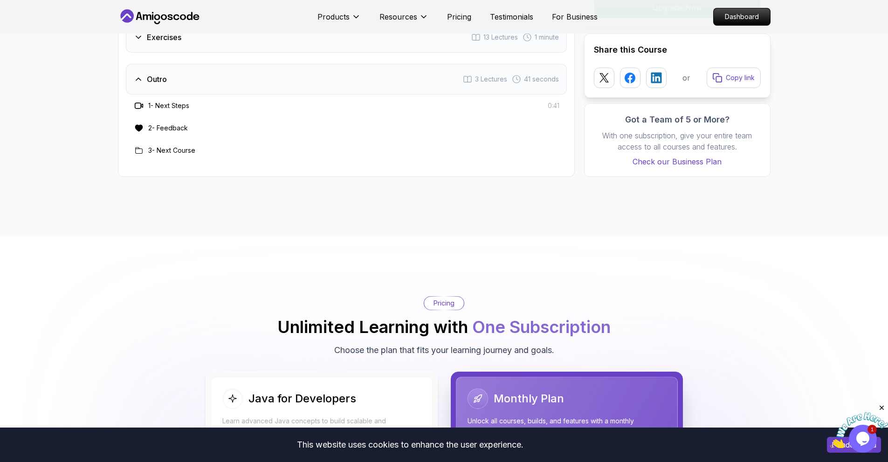
drag, startPoint x: 156, startPoint y: 132, endPoint x: 270, endPoint y: 138, distance: 114.3
click at [267, 145] on div "3 - Next Course" at bounding box center [346, 150] width 426 height 11
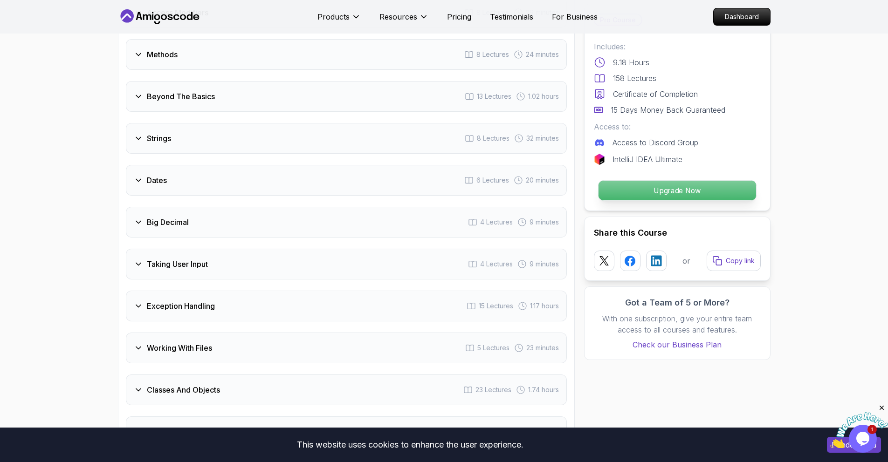
click at [618, 186] on p "Upgrade Now" at bounding box center [677, 191] width 158 height 20
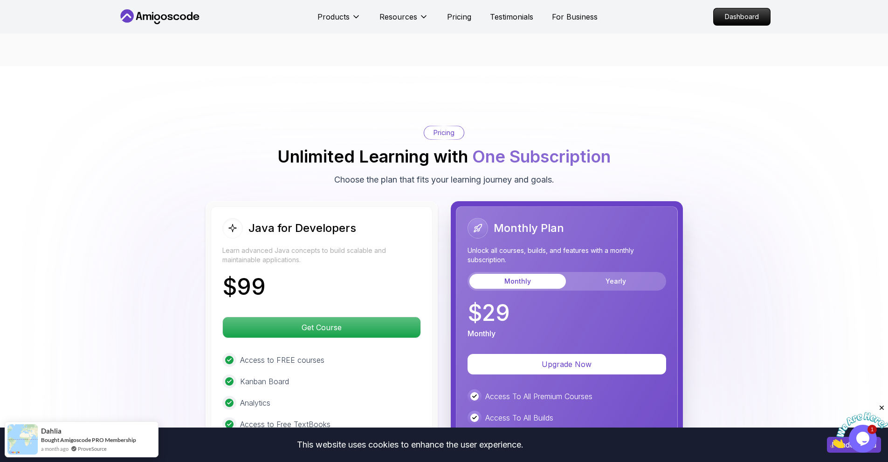
scroll to position [2191, 0]
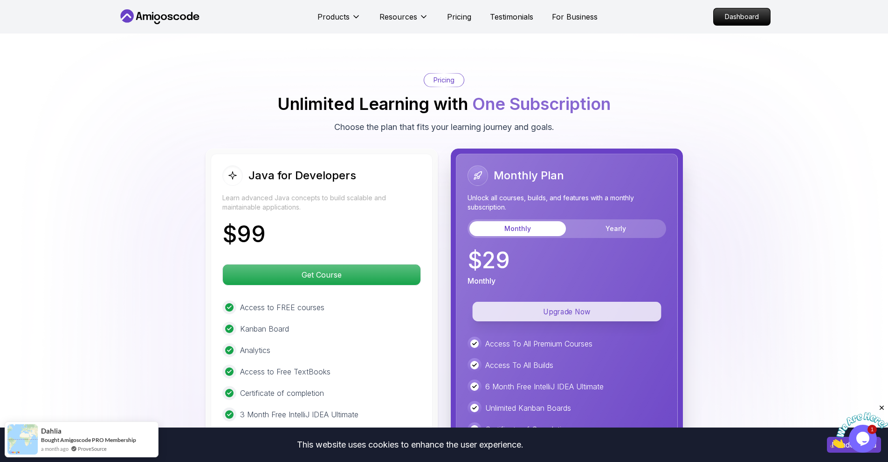
click at [571, 302] on p "Upgrade Now" at bounding box center [566, 312] width 189 height 20
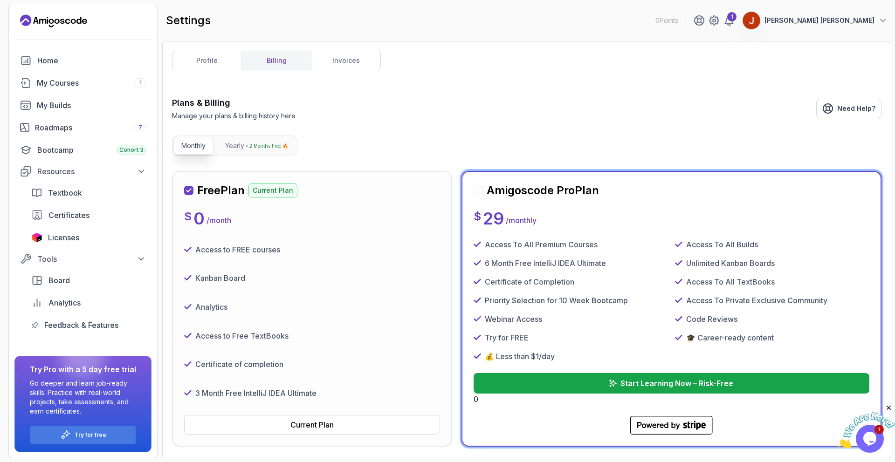
click at [485, 193] on div "Amigoscode Pro Plan" at bounding box center [536, 190] width 125 height 15
drag, startPoint x: 479, startPoint y: 189, endPoint x: 564, endPoint y: 303, distance: 142.5
click at [479, 189] on div at bounding box center [478, 190] width 9 height 9
click at [646, 383] on p "Start Learning Now – Risk-Free" at bounding box center [677, 383] width 114 height 11
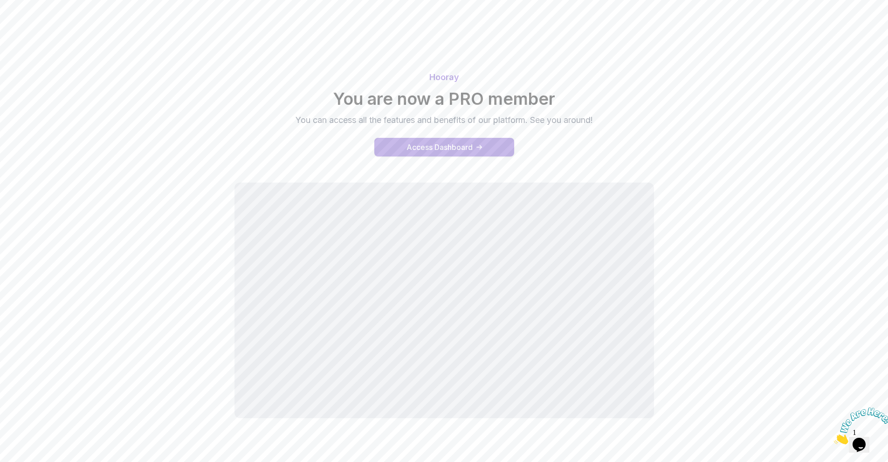
click at [454, 152] on div "Access Dashboard" at bounding box center [439, 147] width 66 height 11
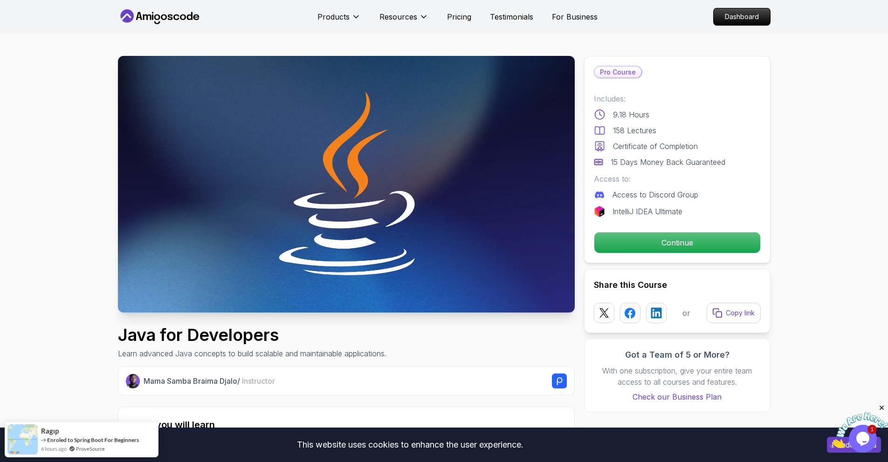
click at [695, 253] on div "Continue" at bounding box center [677, 242] width 167 height 21
click at [709, 243] on p "Continue" at bounding box center [677, 243] width 158 height 20
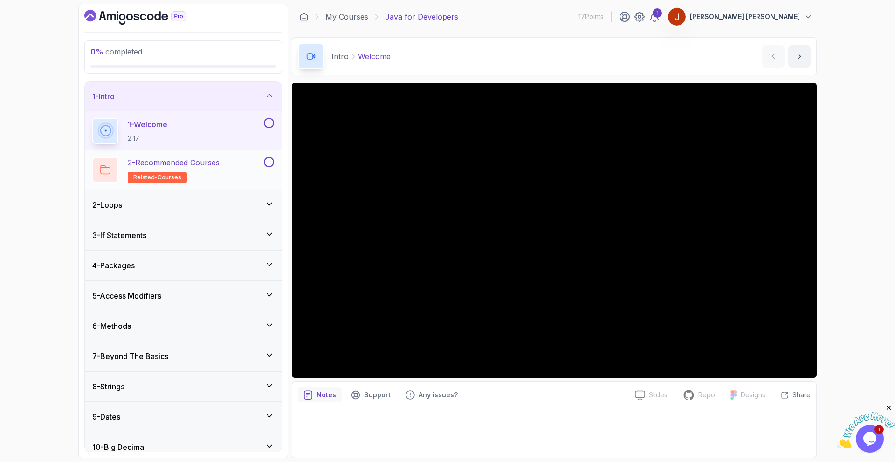
click at [195, 168] on h2 "2 - Recommended Courses related-courses" at bounding box center [174, 170] width 92 height 26
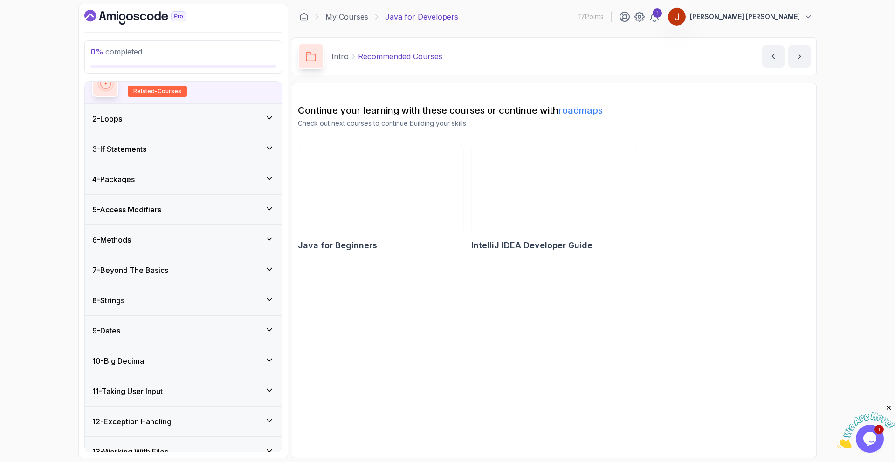
scroll to position [283, 0]
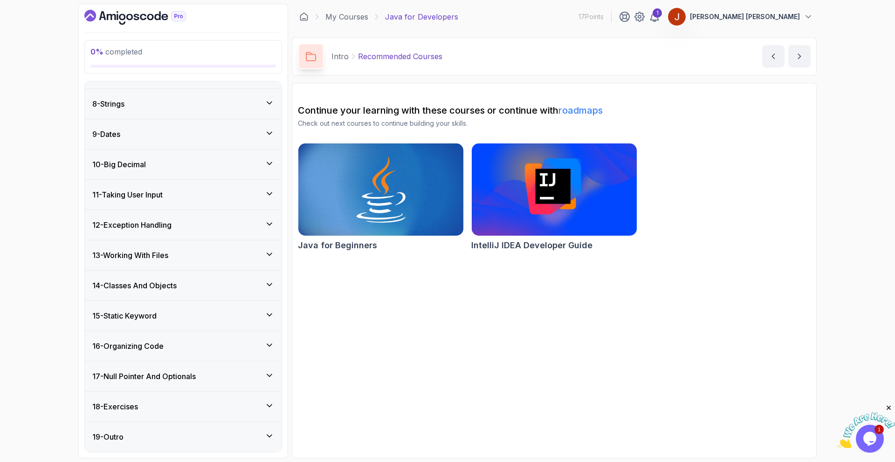
click at [162, 443] on div "19 - Outro" at bounding box center [183, 437] width 197 height 30
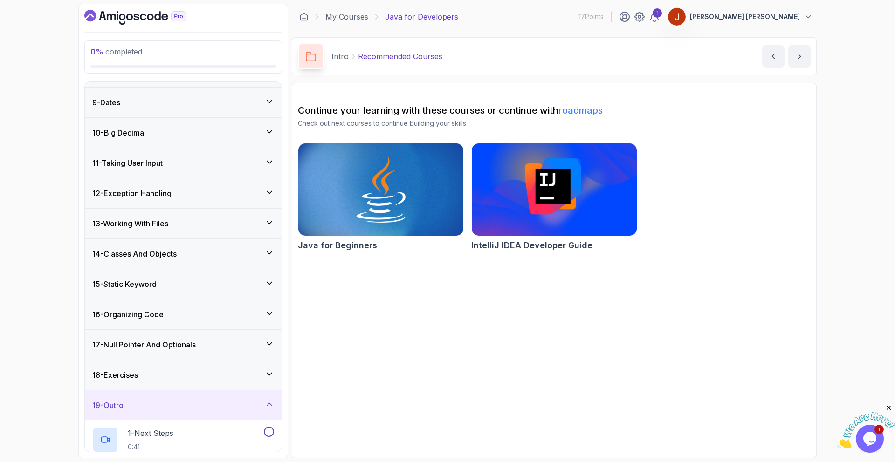
scroll to position [322, 0]
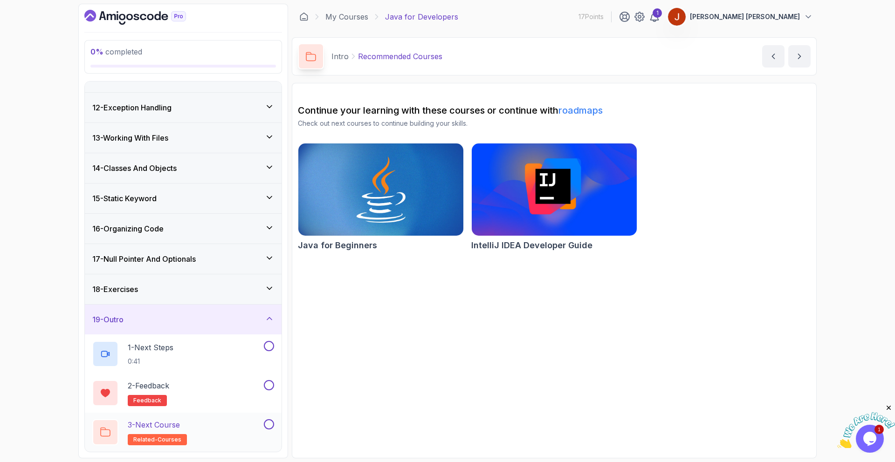
click at [213, 427] on div "3 - Next Course related-courses" at bounding box center [177, 433] width 170 height 26
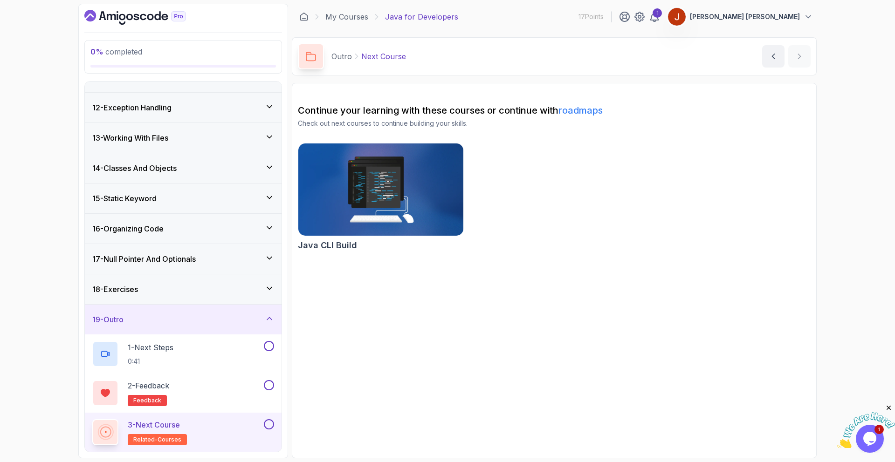
click at [376, 211] on img at bounding box center [380, 189] width 173 height 97
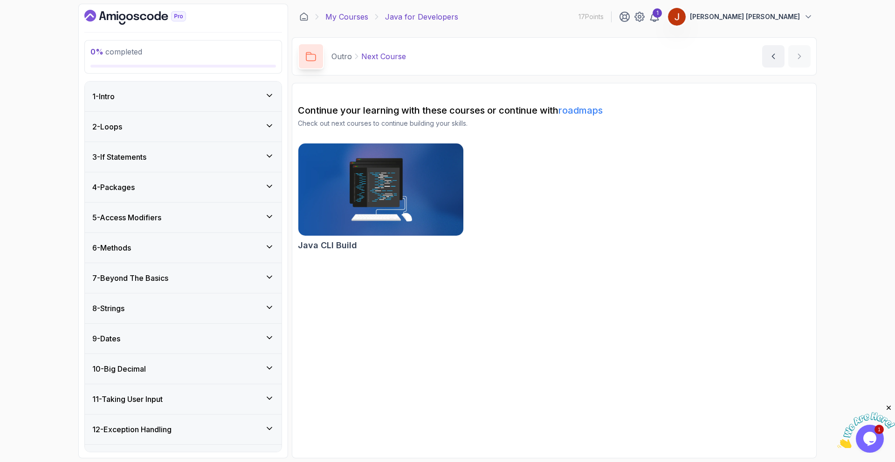
click at [362, 17] on link "My Courses" at bounding box center [346, 16] width 43 height 11
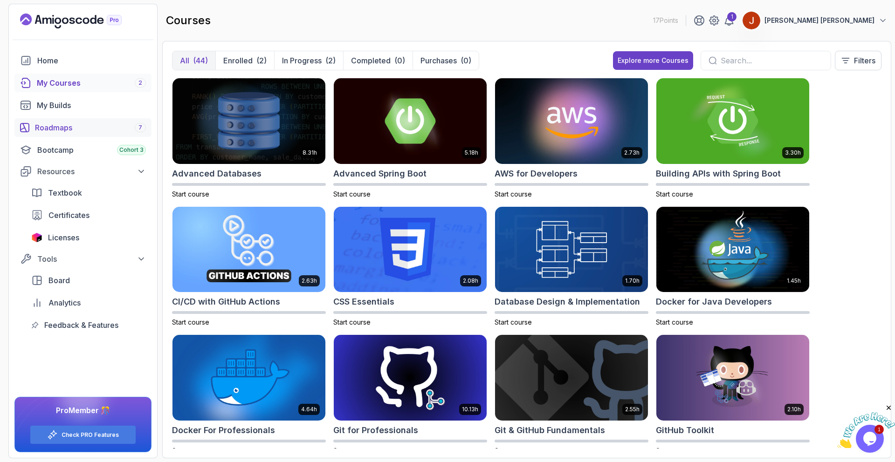
click at [117, 128] on div "Roadmaps 7" at bounding box center [90, 127] width 111 height 11
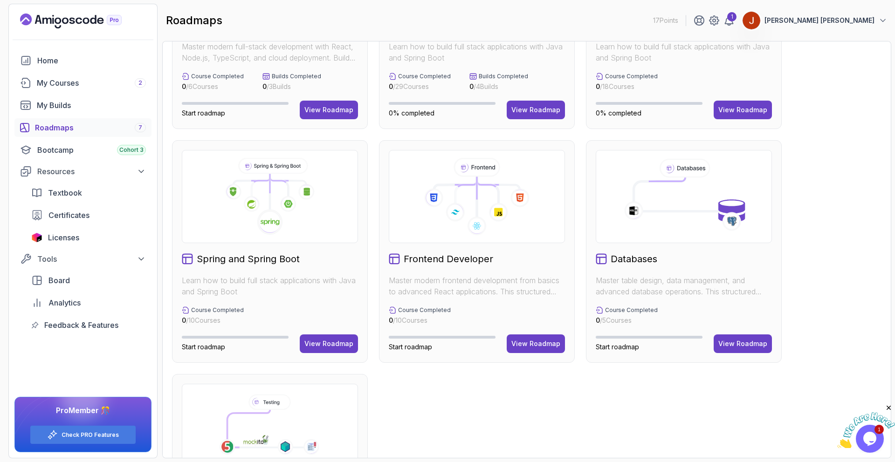
scroll to position [148, 0]
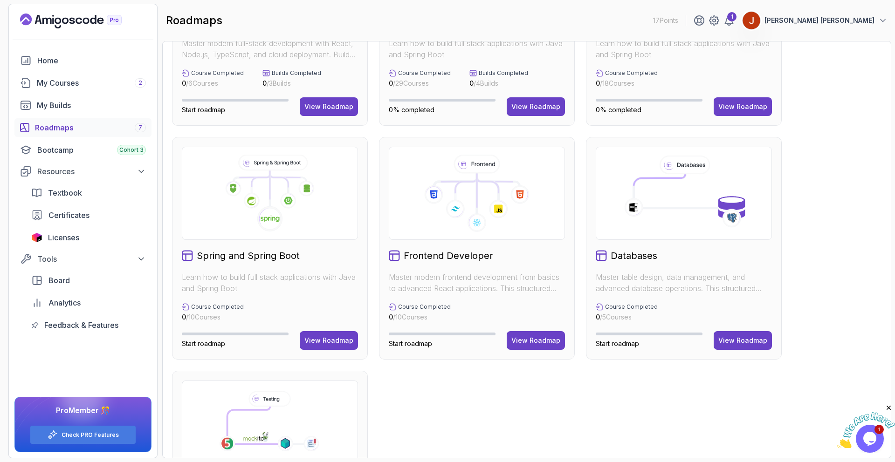
click at [275, 209] on icon at bounding box center [270, 219] width 26 height 26
click at [319, 339] on div "View Roadmap" at bounding box center [328, 340] width 49 height 9
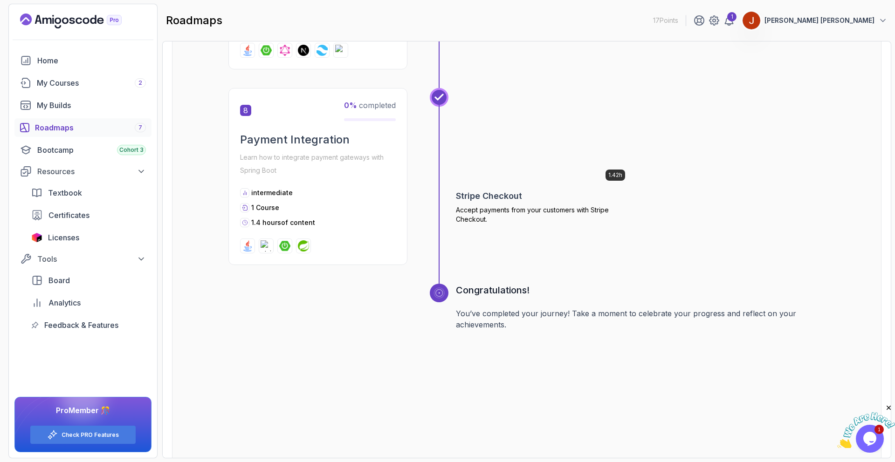
scroll to position [1551, 0]
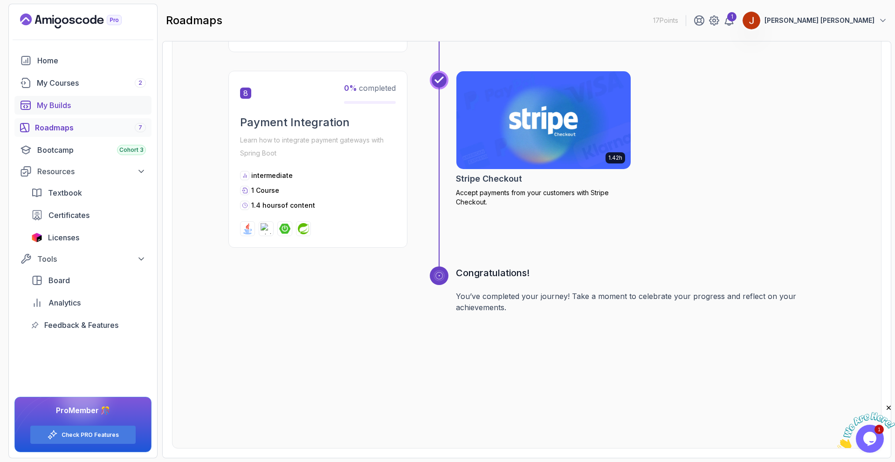
click at [45, 104] on div "My Builds" at bounding box center [91, 105] width 109 height 11
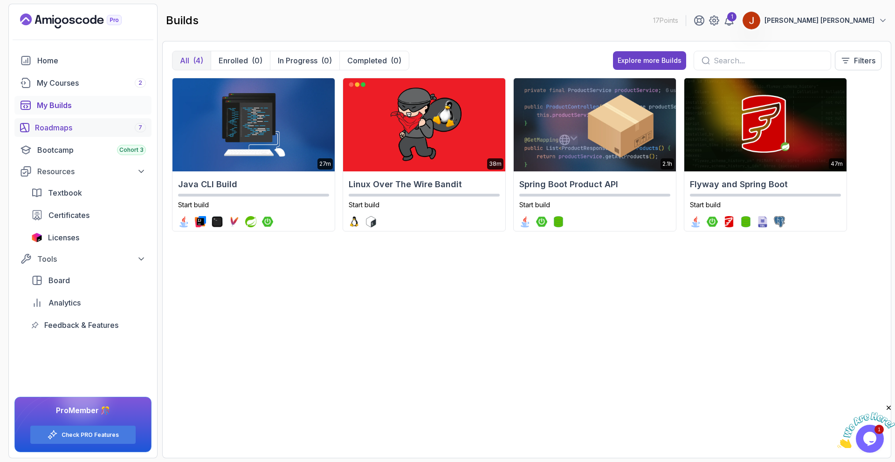
click at [59, 124] on div "Roadmaps 7" at bounding box center [90, 127] width 111 height 11
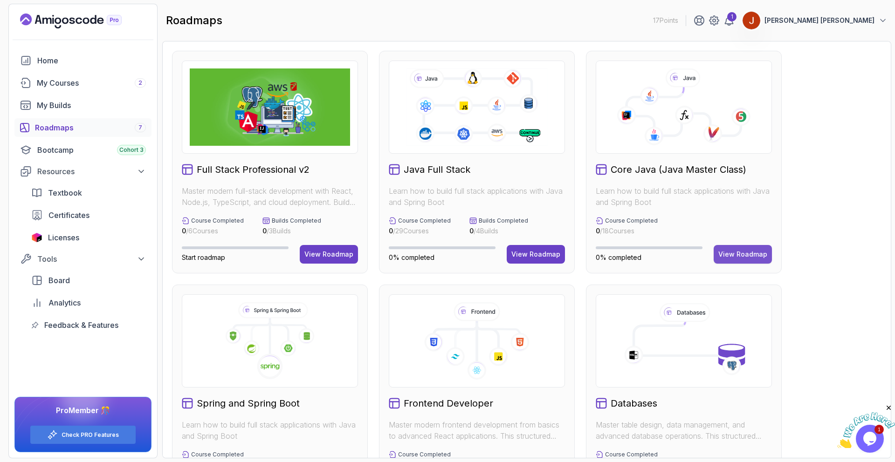
click at [744, 247] on button "View Roadmap" at bounding box center [743, 254] width 58 height 19
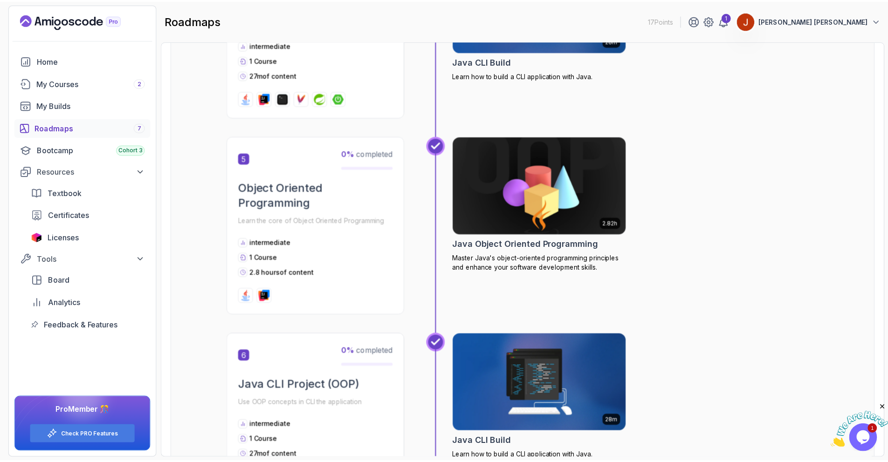
scroll to position [875, 0]
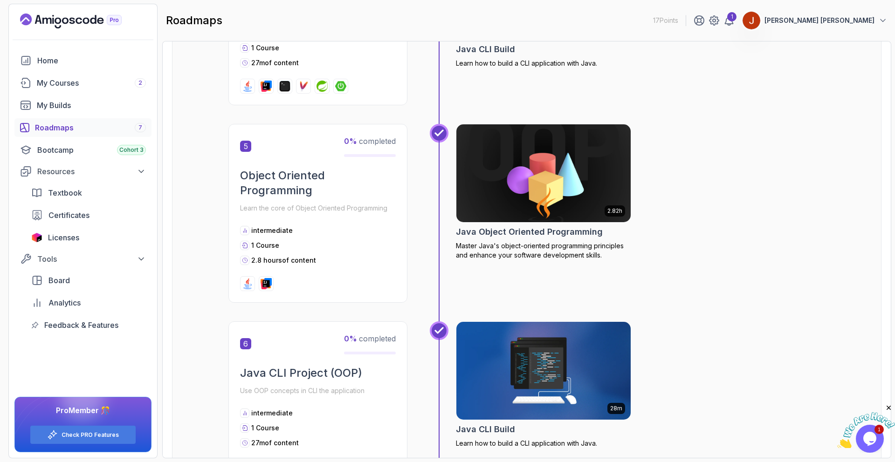
click at [527, 201] on img at bounding box center [543, 173] width 183 height 103
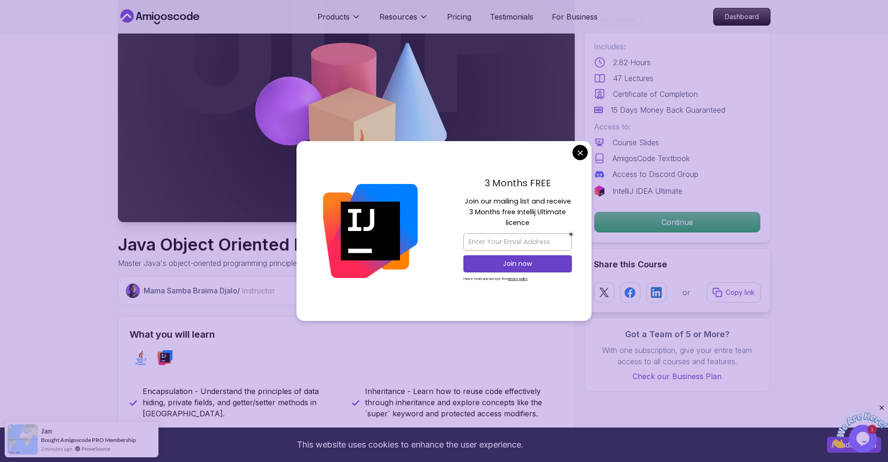
scroll to position [241, 0]
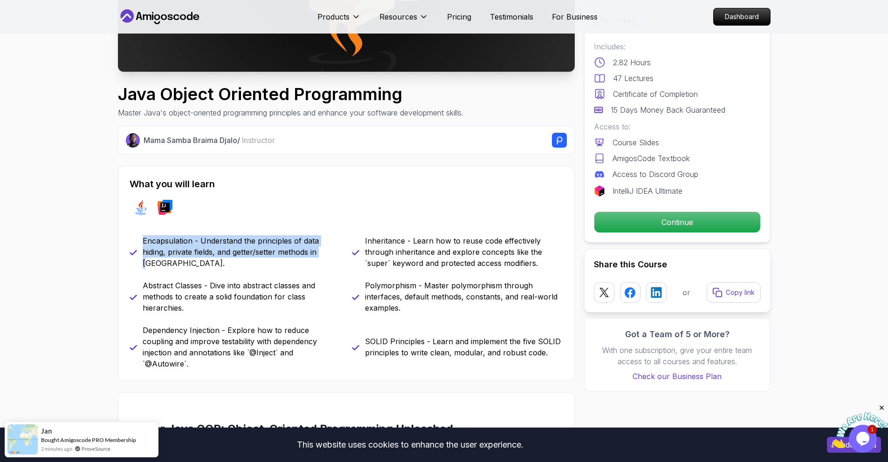
drag, startPoint x: 132, startPoint y: 240, endPoint x: 323, endPoint y: 262, distance: 192.0
click at [323, 262] on div "What you will learn java intellij Encapsulation - Understand the principles of …" at bounding box center [346, 273] width 457 height 215
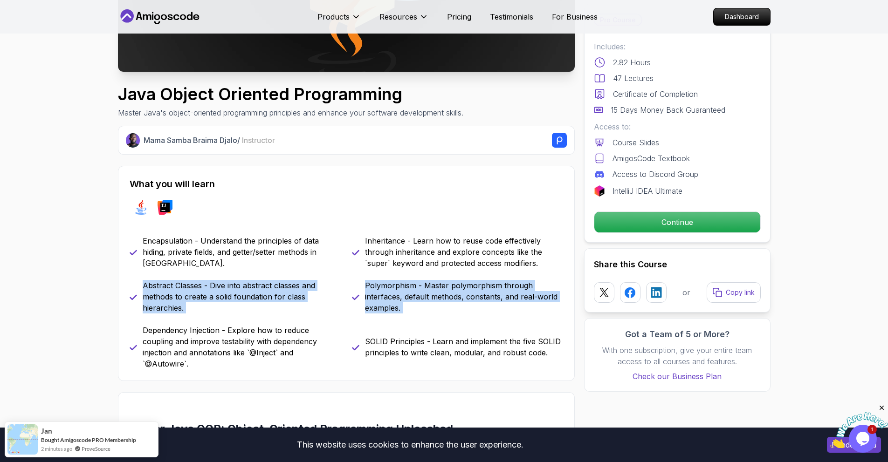
drag, startPoint x: 140, startPoint y: 285, endPoint x: 276, endPoint y: 319, distance: 139.9
click at [276, 319] on div "Encapsulation - Understand the principles of data hiding, private fields, and g…" at bounding box center [347, 302] width 434 height 134
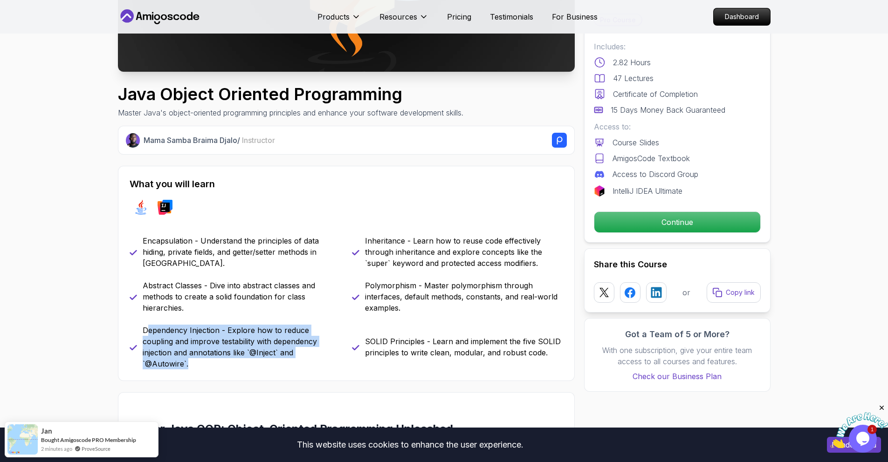
drag, startPoint x: 151, startPoint y: 331, endPoint x: 320, endPoint y: 358, distance: 171.4
click at [319, 360] on div "What you will learn java intellij Encapsulation - Understand the principles of …" at bounding box center [346, 273] width 457 height 215
click at [320, 358] on div "What you will learn java intellij Encapsulation - Understand the principles of …" at bounding box center [346, 273] width 457 height 215
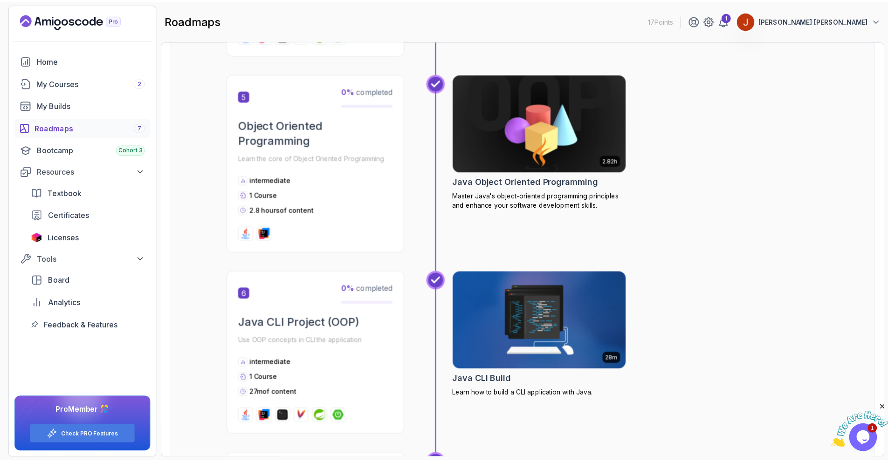
scroll to position [932, 0]
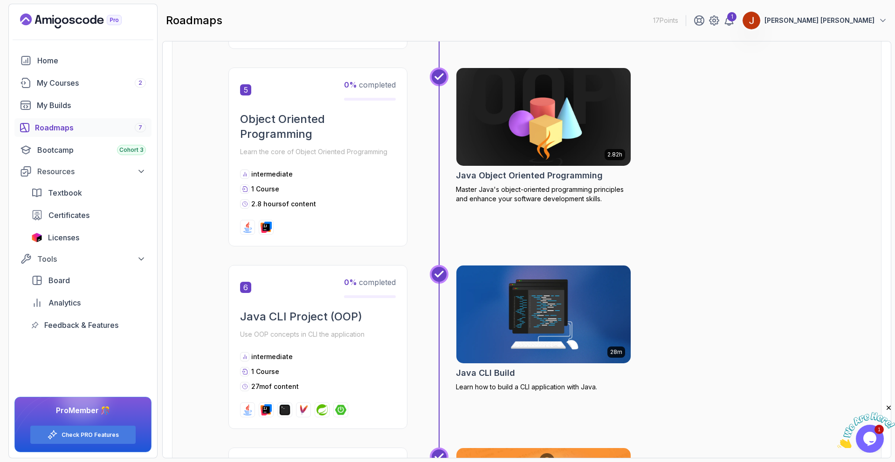
click at [532, 319] on img at bounding box center [543, 314] width 183 height 103
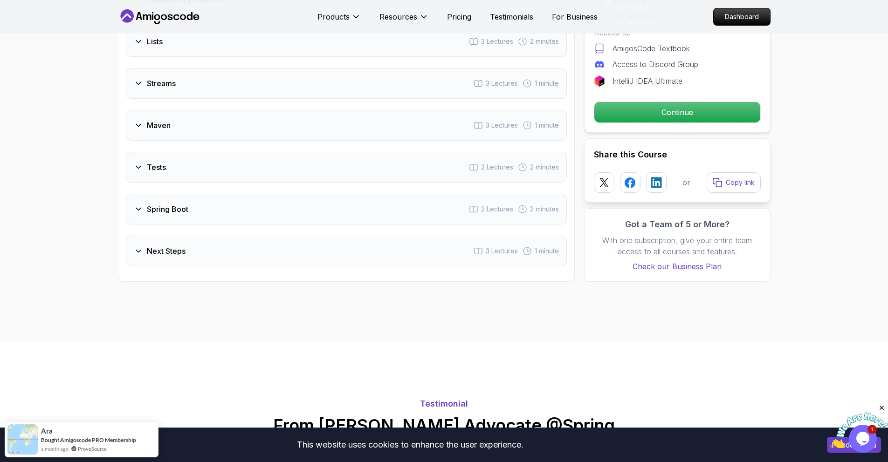
scroll to position [1469, 0]
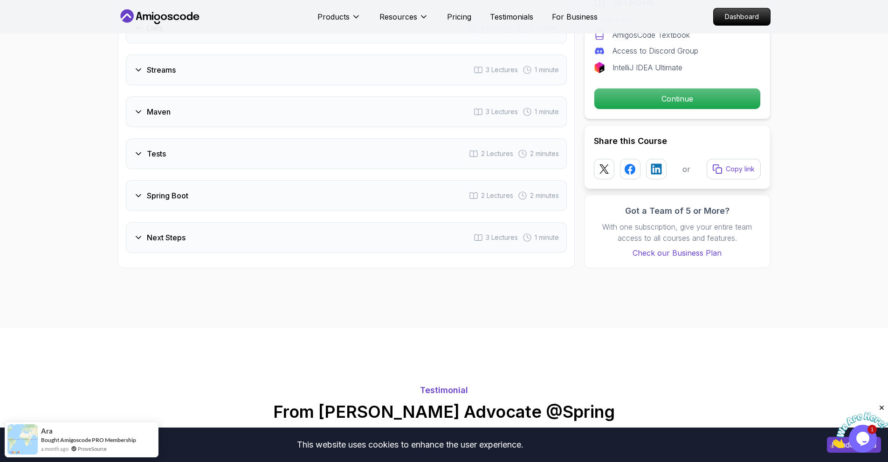
click at [294, 248] on div "Next Steps 3 Lectures 1 minute" at bounding box center [346, 237] width 441 height 31
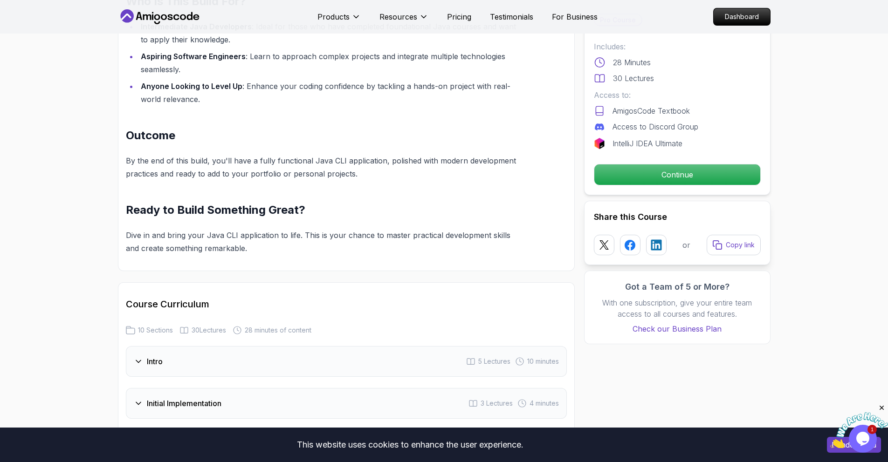
scroll to position [1048, 0]
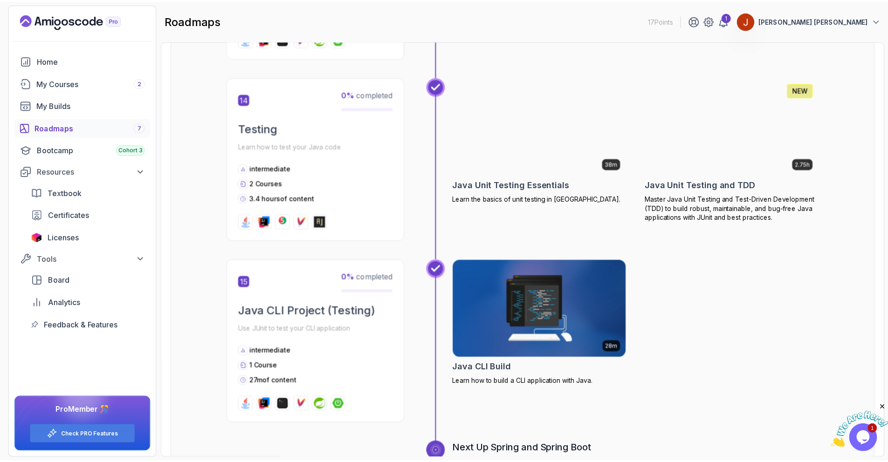
scroll to position [2835, 0]
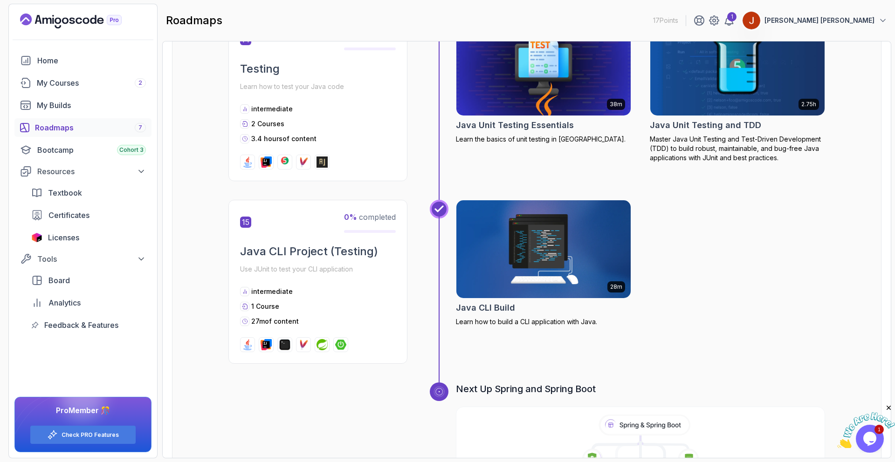
click at [542, 237] on img at bounding box center [543, 249] width 183 height 103
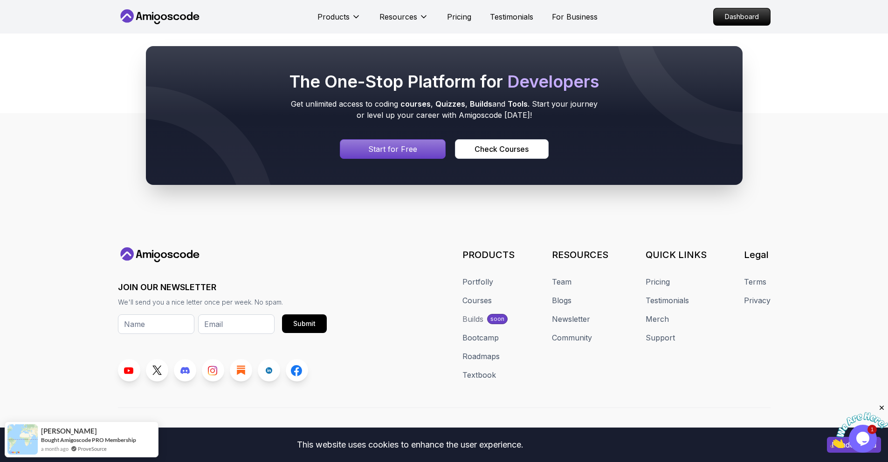
scroll to position [2952, 0]
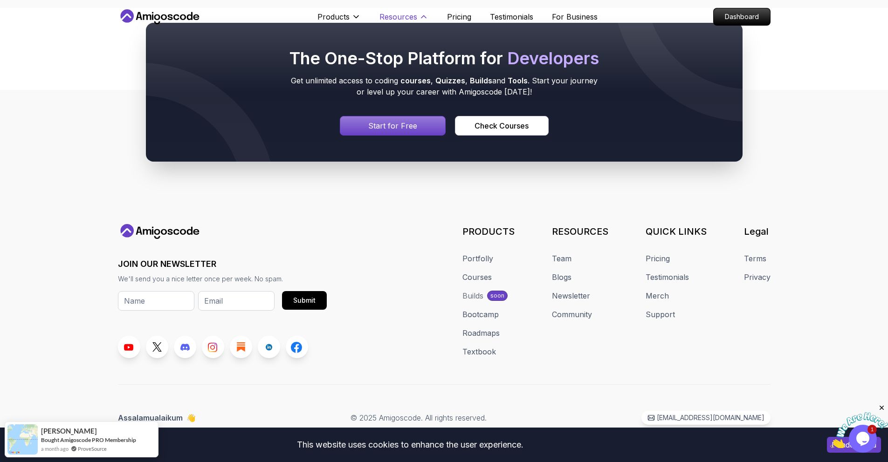
click at [415, 17] on p "Resources" at bounding box center [398, 16] width 38 height 11
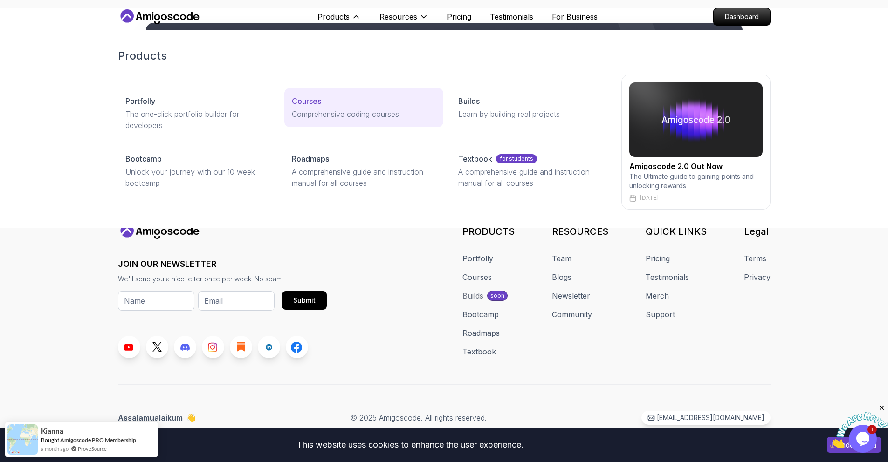
click at [368, 111] on p "Comprehensive coding courses" at bounding box center [364, 114] width 144 height 11
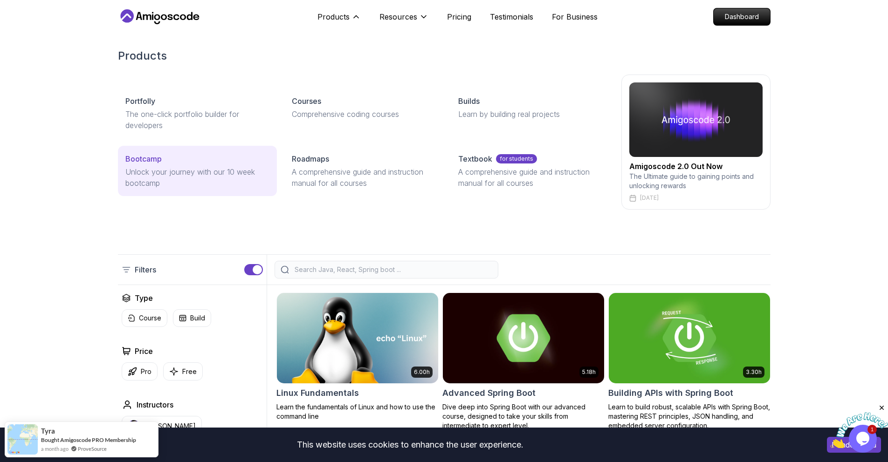
click at [179, 179] on p "Unlock your journey with our 10 week bootcamp" at bounding box center [197, 177] width 144 height 22
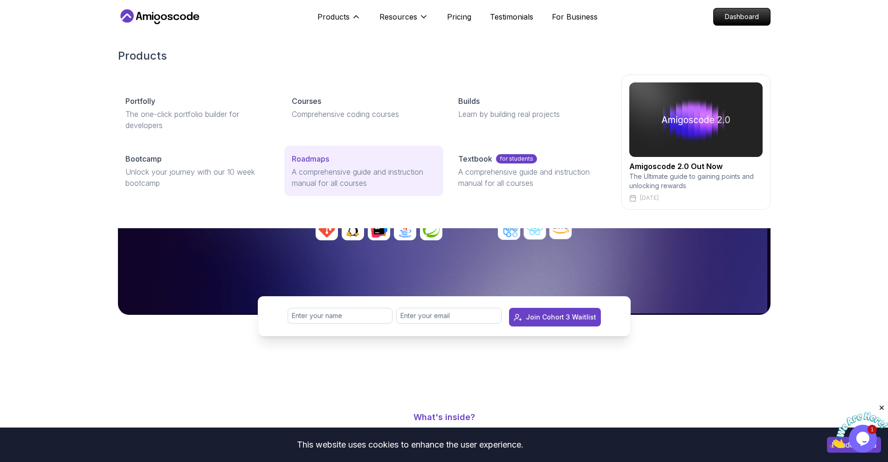
click at [330, 171] on p "A comprehensive guide and instruction manual for all courses" at bounding box center [364, 177] width 144 height 22
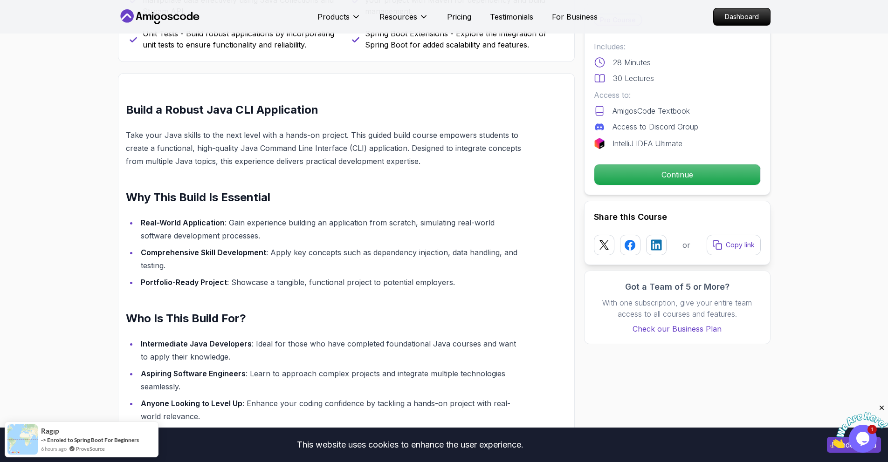
scroll to position [576, 0]
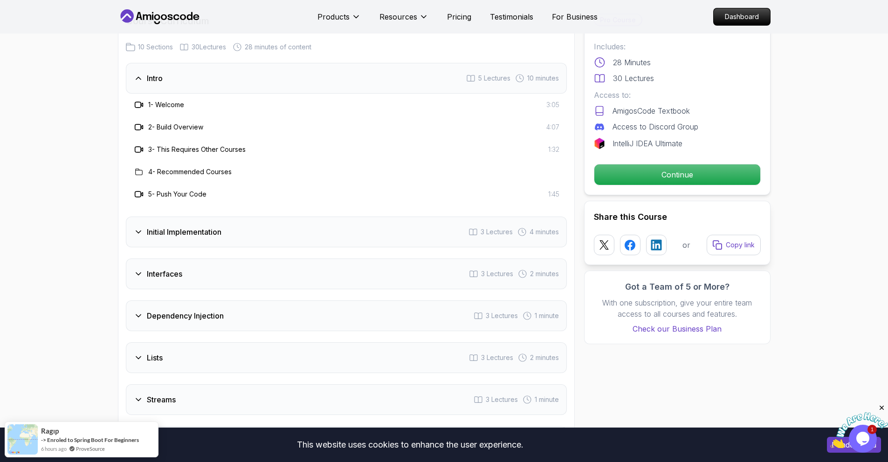
scroll to position [1140, 0]
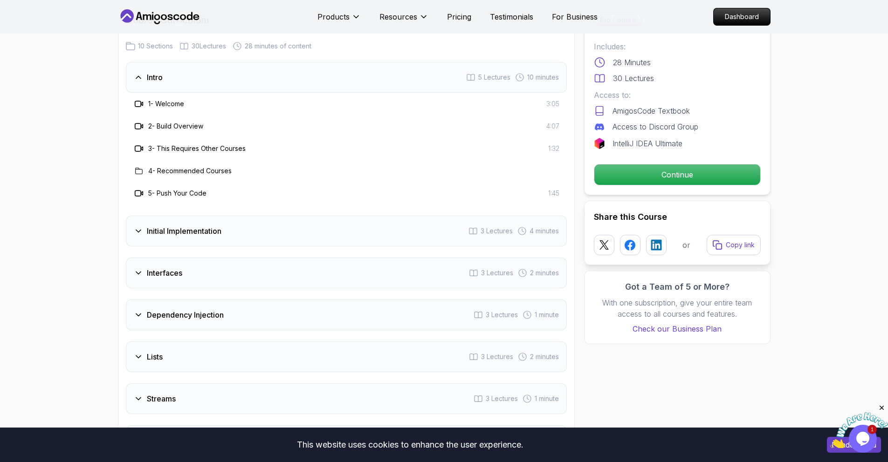
click at [416, 228] on div "Initial Implementation 3 Lectures 4 minutes" at bounding box center [346, 231] width 441 height 31
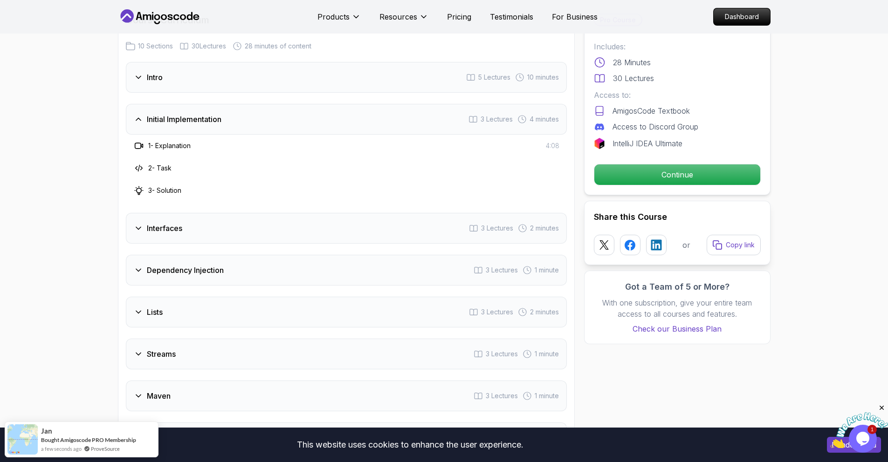
click at [179, 230] on h3 "Interfaces" at bounding box center [164, 228] width 35 height 11
click at [252, 259] on div "Dependency Injection 3 Lectures 1 minute" at bounding box center [346, 270] width 441 height 31
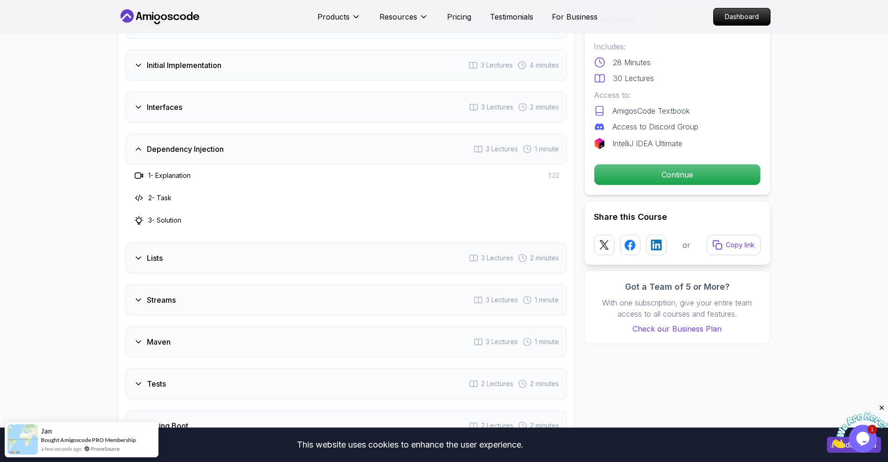
click at [207, 255] on div "Lists 3 Lectures 2 minutes" at bounding box center [346, 258] width 441 height 31
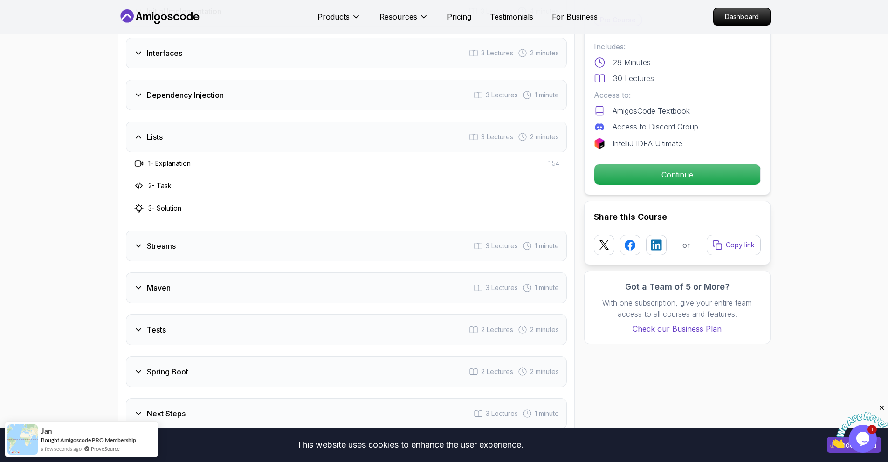
scroll to position [1252, 0]
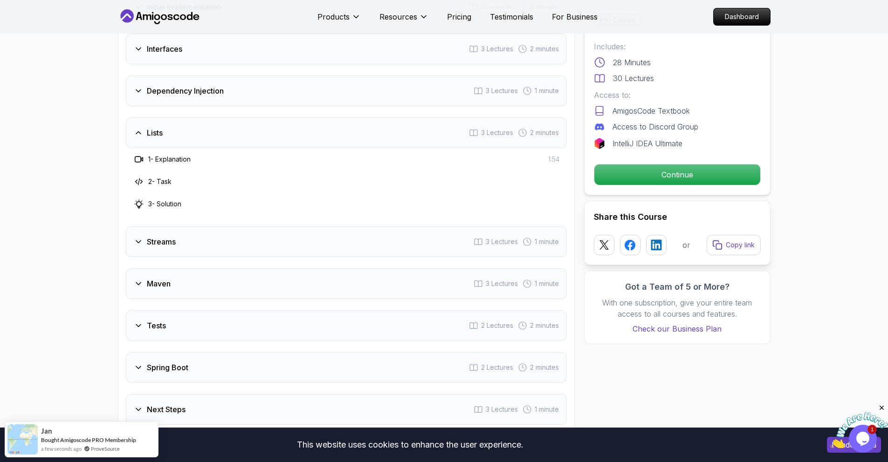
click at [174, 251] on div "Streams 3 Lectures 1 minute" at bounding box center [346, 242] width 441 height 31
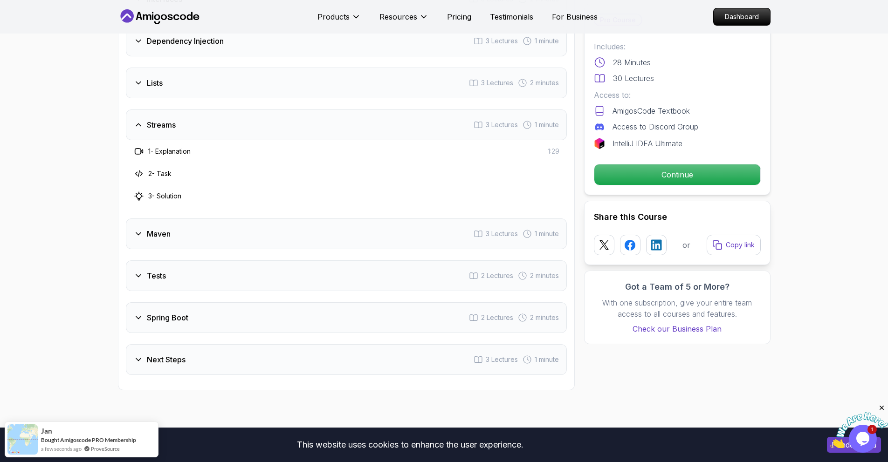
scroll to position [1327, 0]
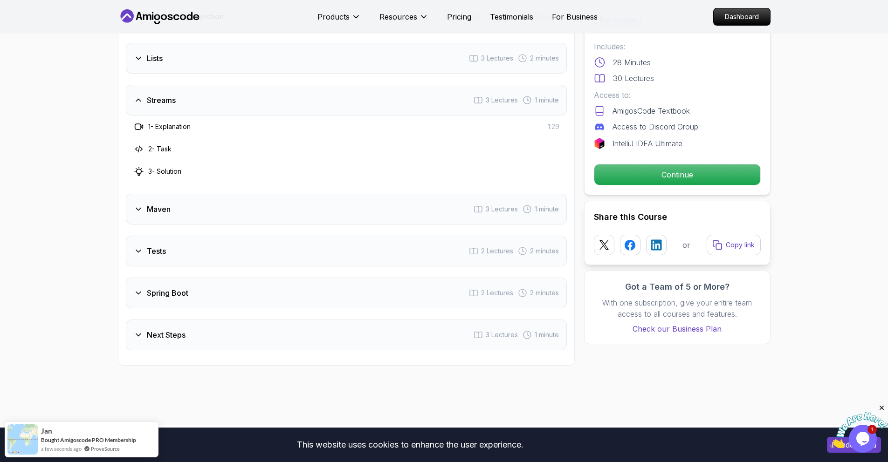
click at [164, 225] on div "Intro 5 Lectures 10 minutes Initial Implementation 3 Lectures 4 minutes Interfa…" at bounding box center [346, 112] width 441 height 475
click at [192, 220] on div "Maven 3 Lectures 1 minute" at bounding box center [346, 209] width 441 height 31
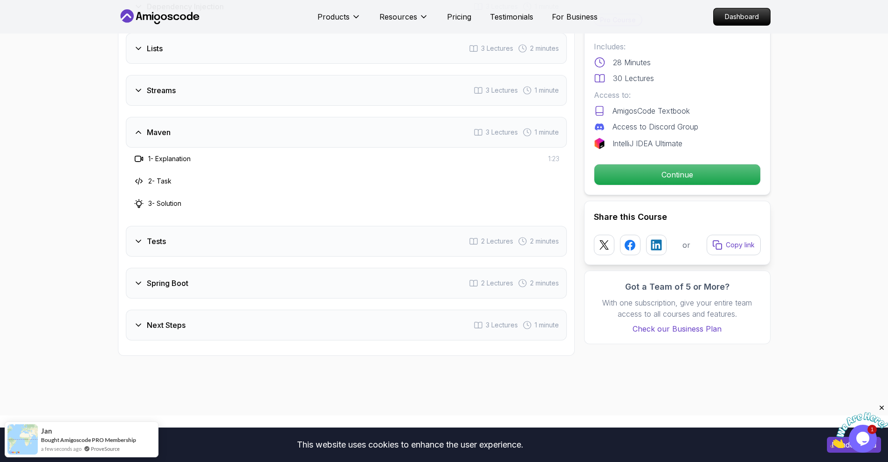
click at [169, 244] on div "Tests 2 Lectures 2 minutes" at bounding box center [346, 241] width 441 height 31
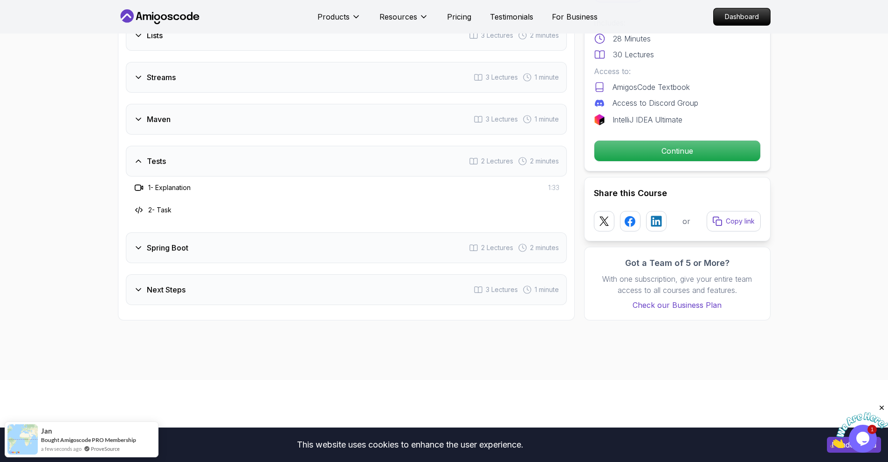
click at [176, 247] on h3 "Spring Boot" at bounding box center [167, 247] width 41 height 11
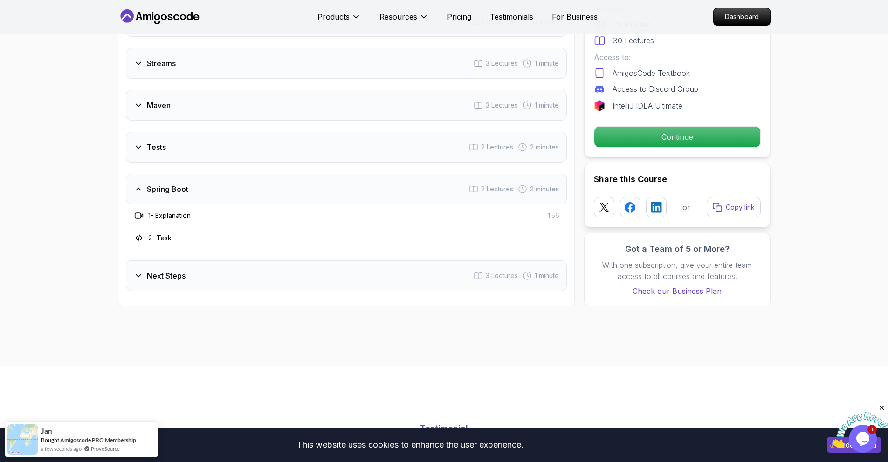
click at [176, 277] on h3 "Next Steps" at bounding box center [166, 275] width 39 height 11
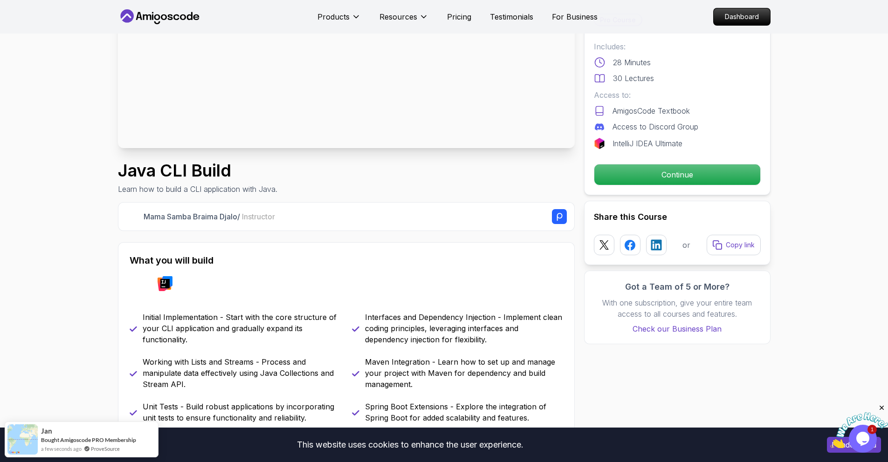
scroll to position [0, 0]
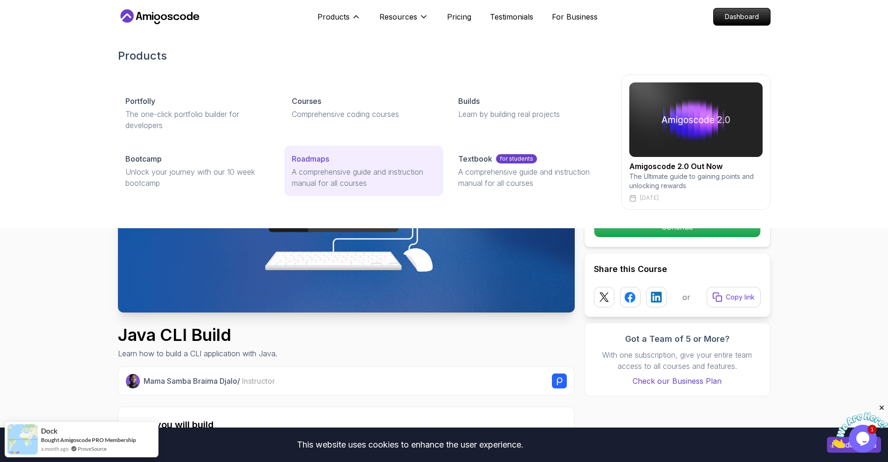
click at [299, 172] on p "A comprehensive guide and instruction manual for all courses" at bounding box center [364, 177] width 144 height 22
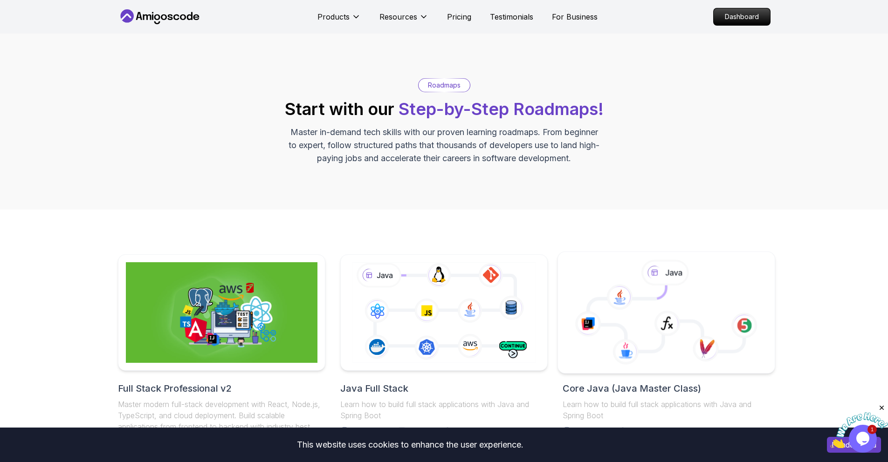
click at [626, 347] on icon at bounding box center [626, 352] width 26 height 26
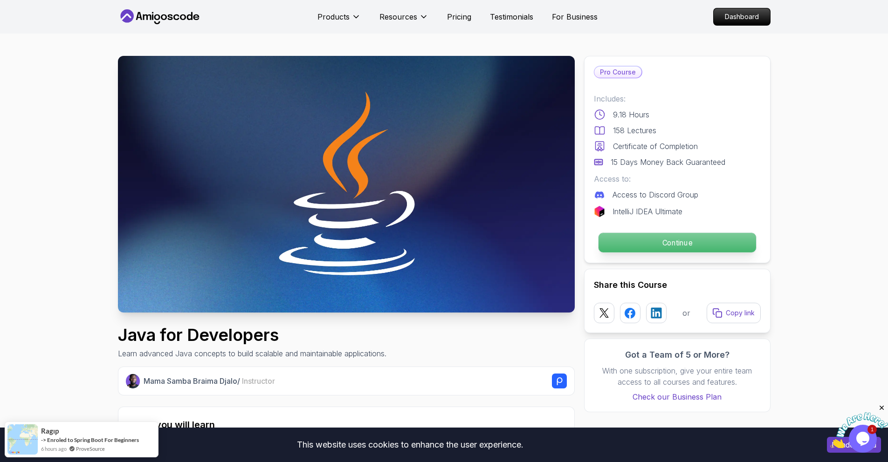
click at [615, 245] on p "Continue" at bounding box center [677, 243] width 158 height 20
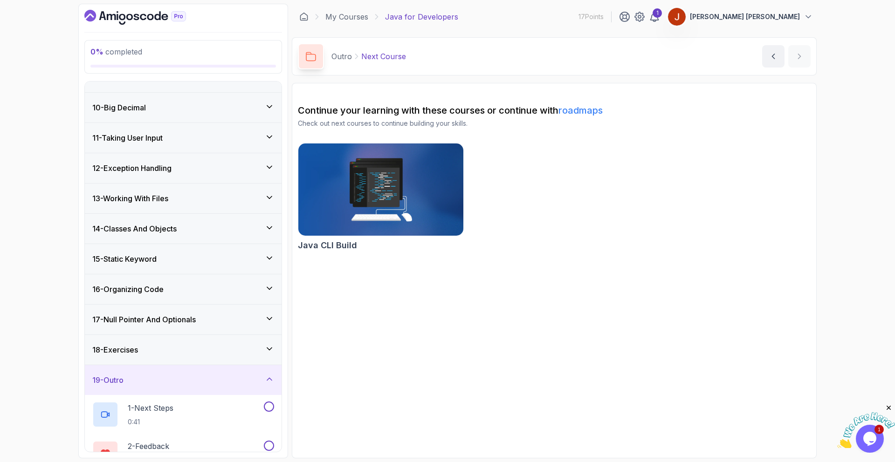
scroll to position [322, 0]
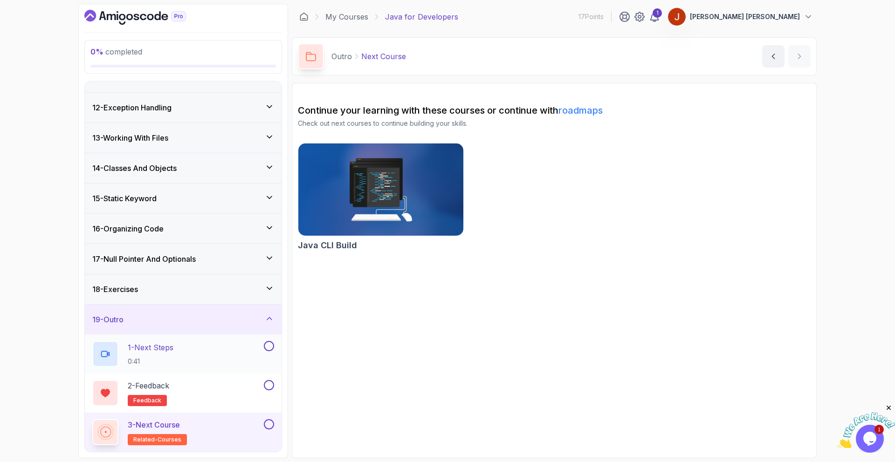
click at [214, 348] on div "1 - Next Steps 0:41" at bounding box center [177, 354] width 170 height 26
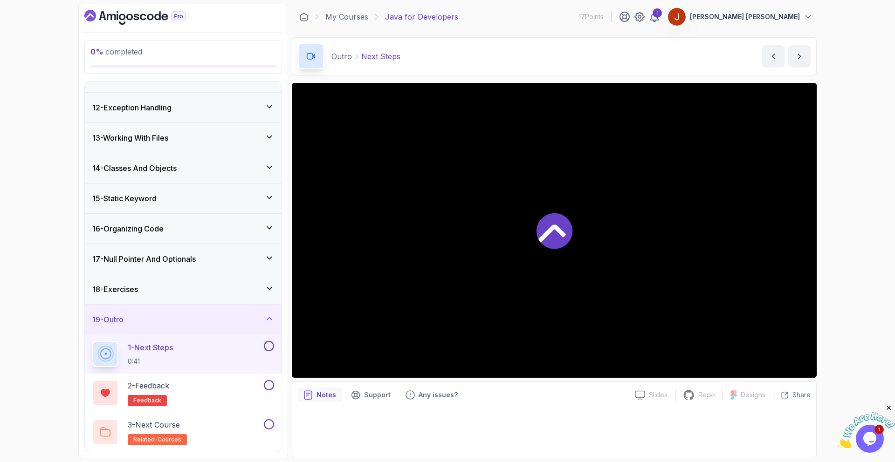
click at [560, 231] on icon at bounding box center [552, 234] width 28 height 18
click at [657, 394] on p "Slides" at bounding box center [658, 395] width 19 height 9
click at [272, 288] on icon at bounding box center [269, 288] width 9 height 9
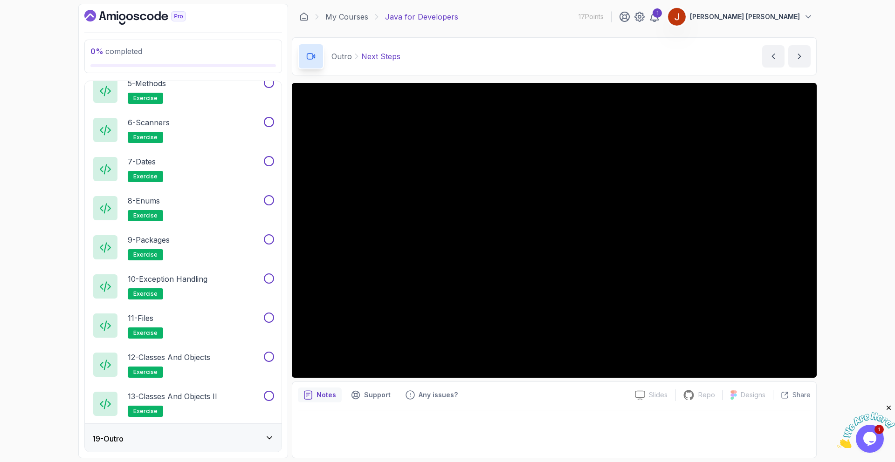
scroll to position [713, 0]
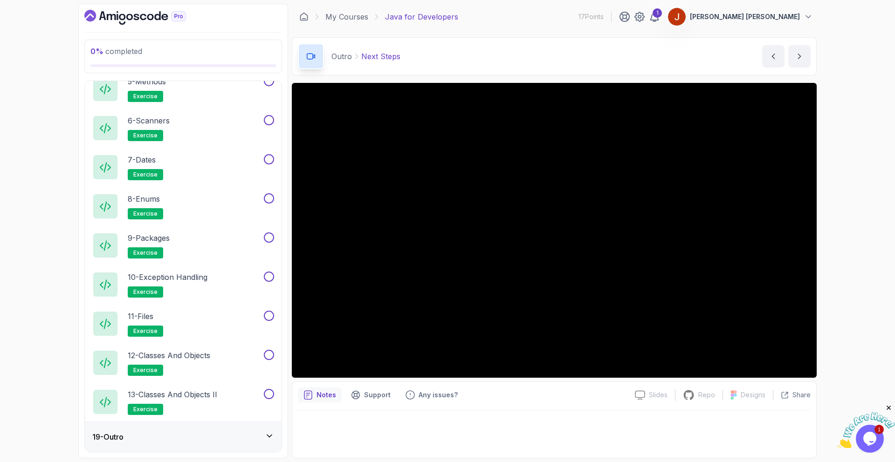
click at [271, 438] on icon at bounding box center [269, 436] width 9 height 9
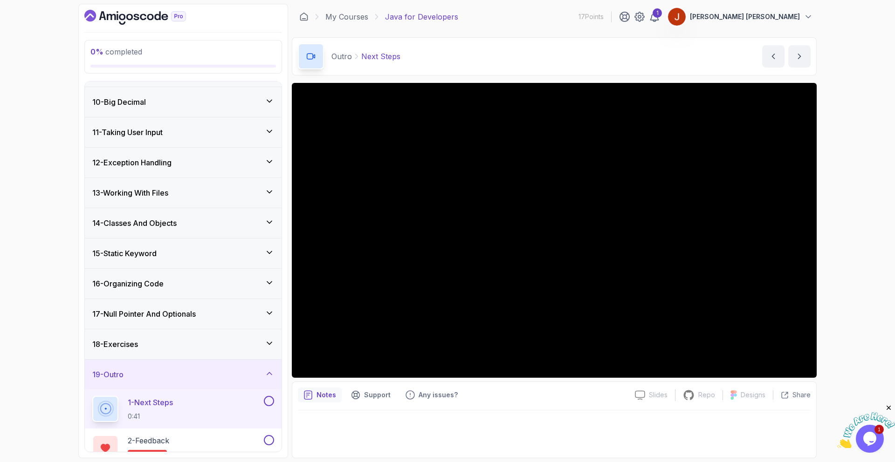
scroll to position [322, 0]
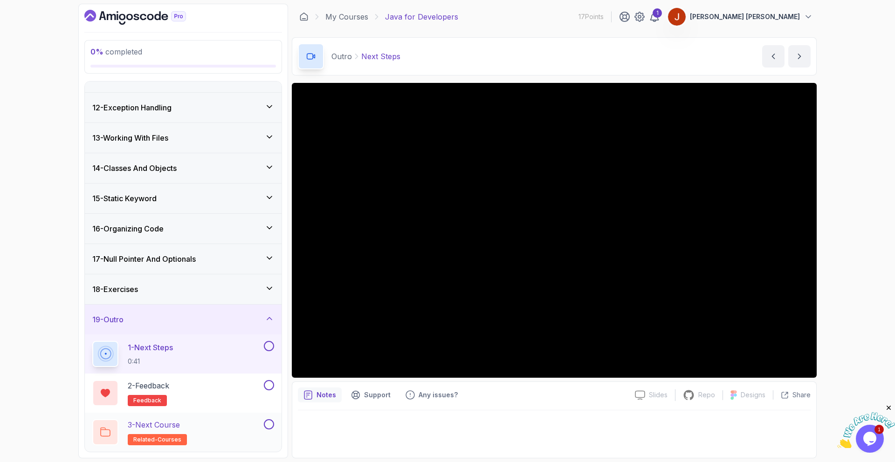
click at [207, 441] on div "3 - Next Course related-courses" at bounding box center [177, 433] width 170 height 26
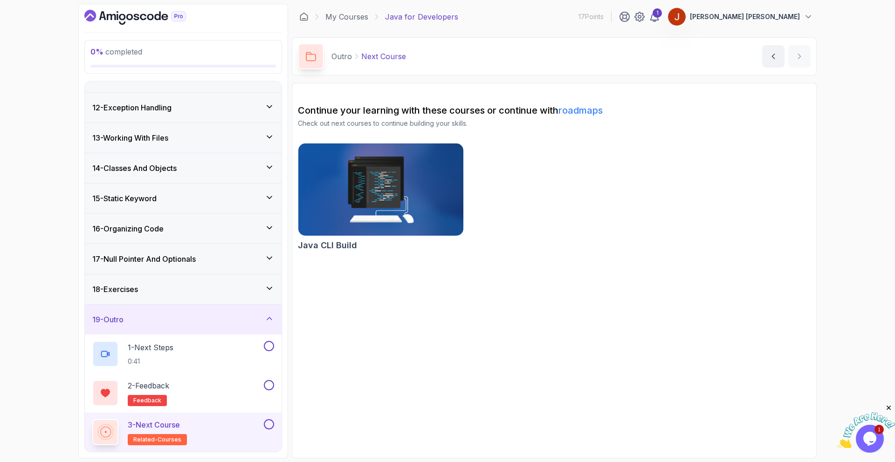
click at [419, 202] on img at bounding box center [380, 189] width 173 height 97
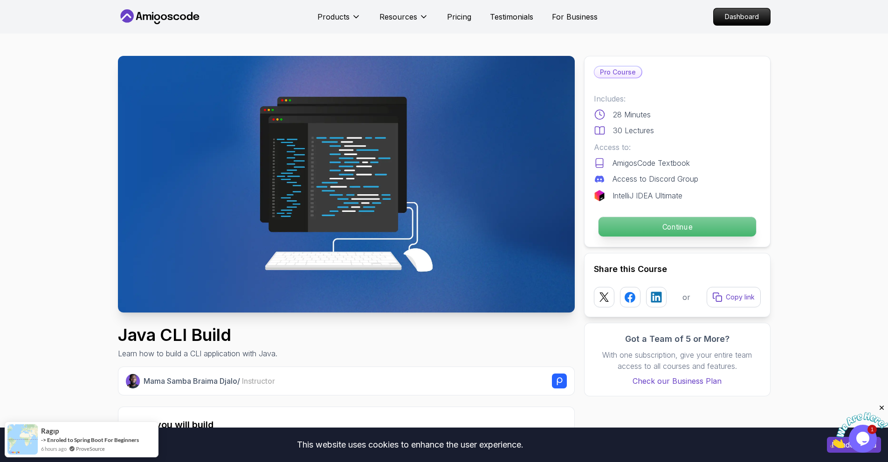
click at [658, 218] on p "Continue" at bounding box center [677, 227] width 158 height 20
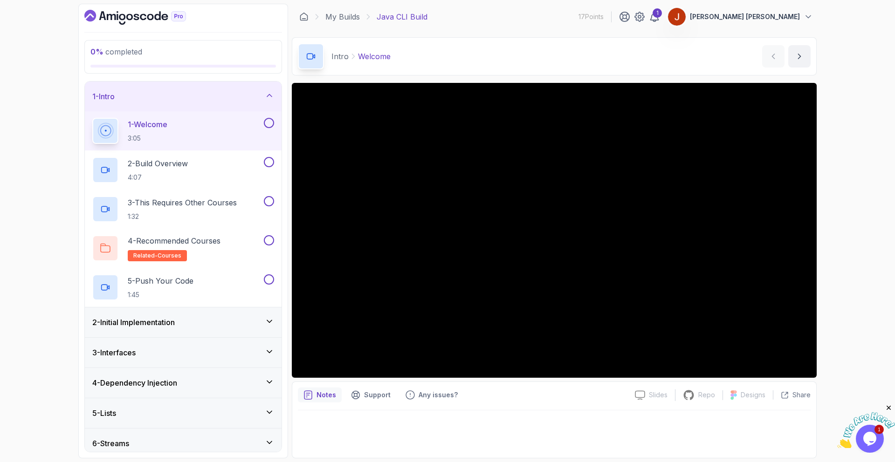
click at [852, 333] on div "0 % completed 1 - Intro 1 - Welcome 3:05 2 - Build Overview 4:07 3 - This Requi…" at bounding box center [447, 231] width 895 height 462
click at [209, 178] on div "2 - Build Overview 4:07" at bounding box center [177, 170] width 170 height 26
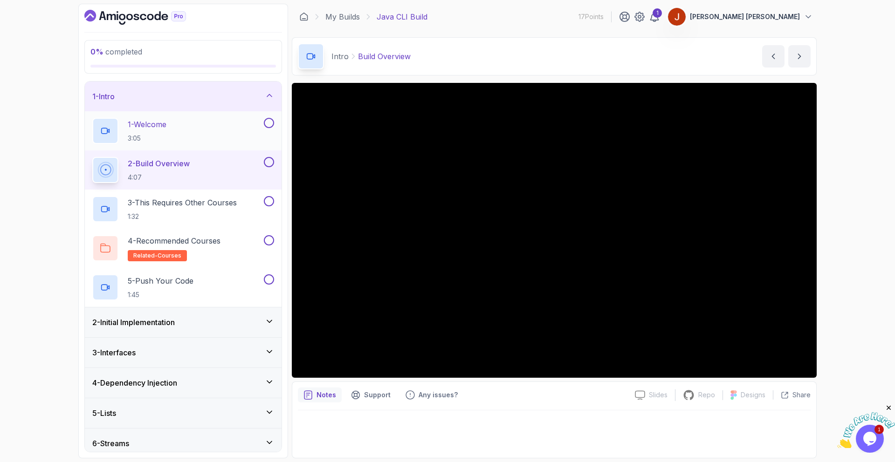
click at [272, 124] on button at bounding box center [269, 123] width 10 height 10
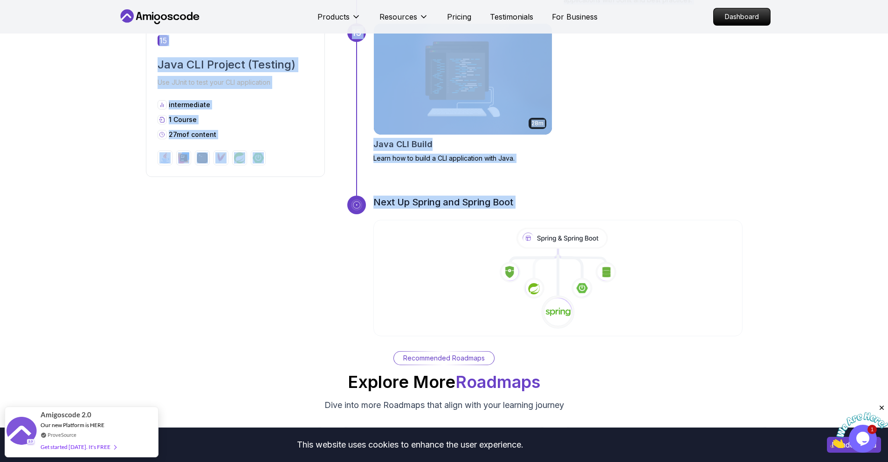
scroll to position [3224, 0]
